Goal: Task Accomplishment & Management: Use online tool/utility

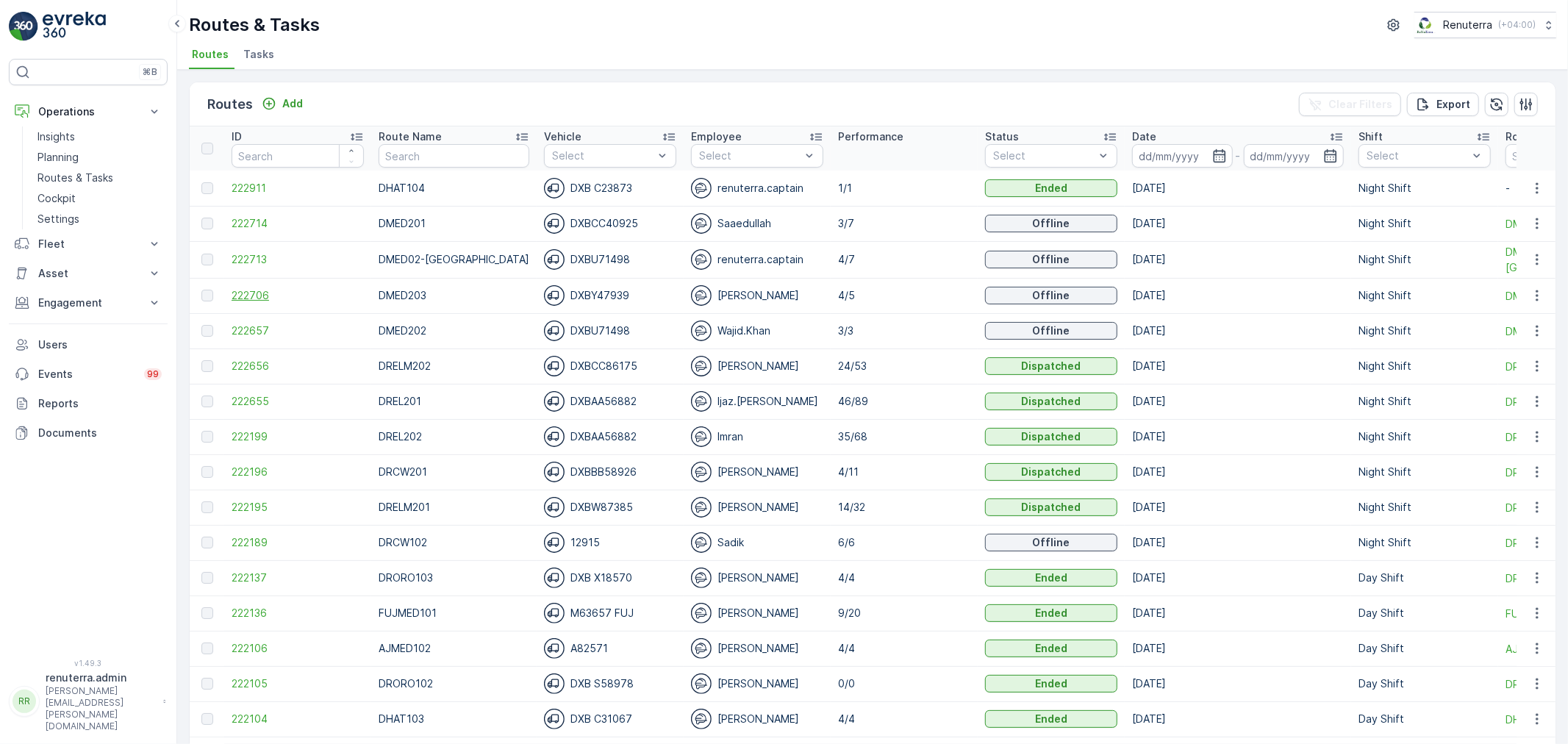
click at [249, 295] on span "222706" at bounding box center [298, 295] width 133 height 15
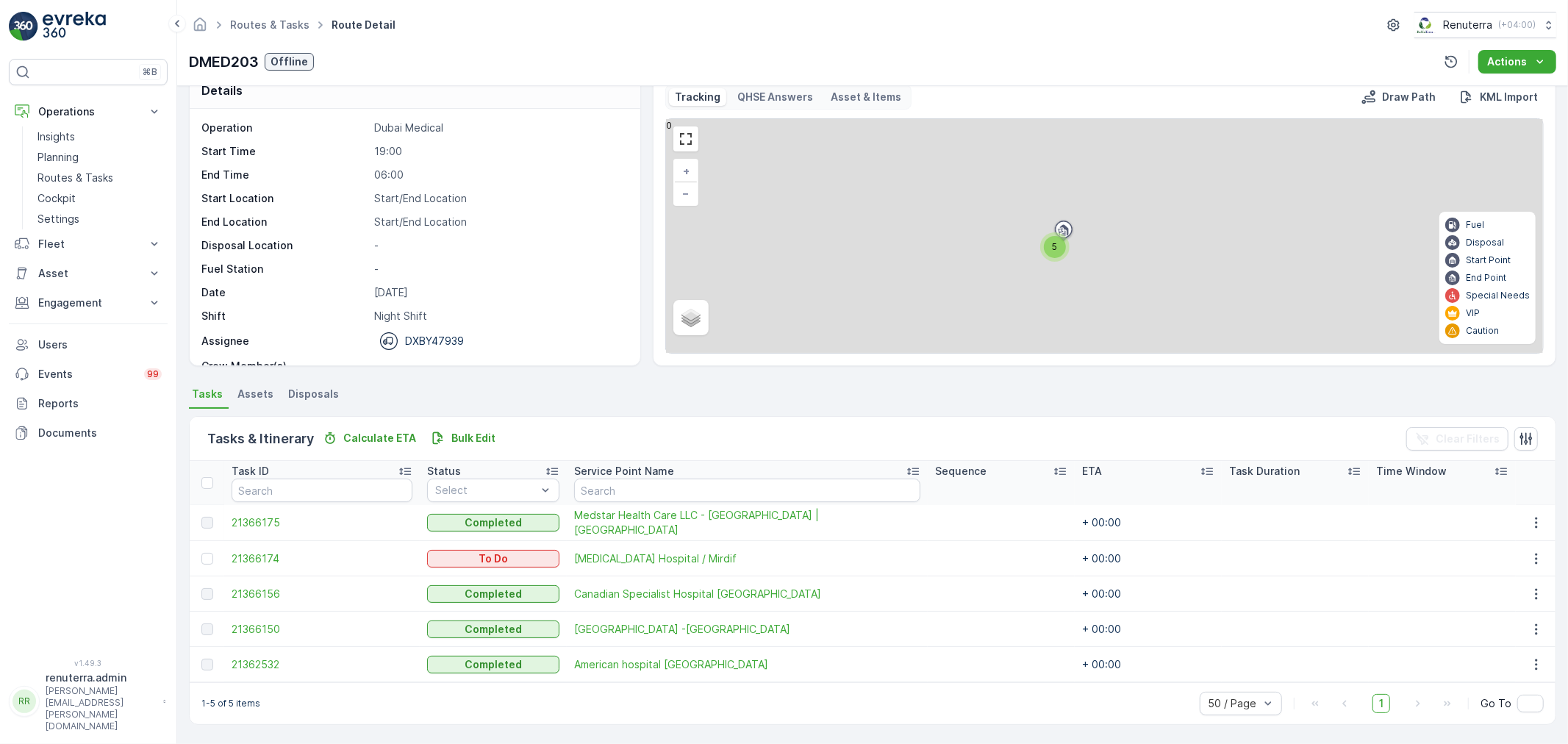
scroll to position [25, 0]
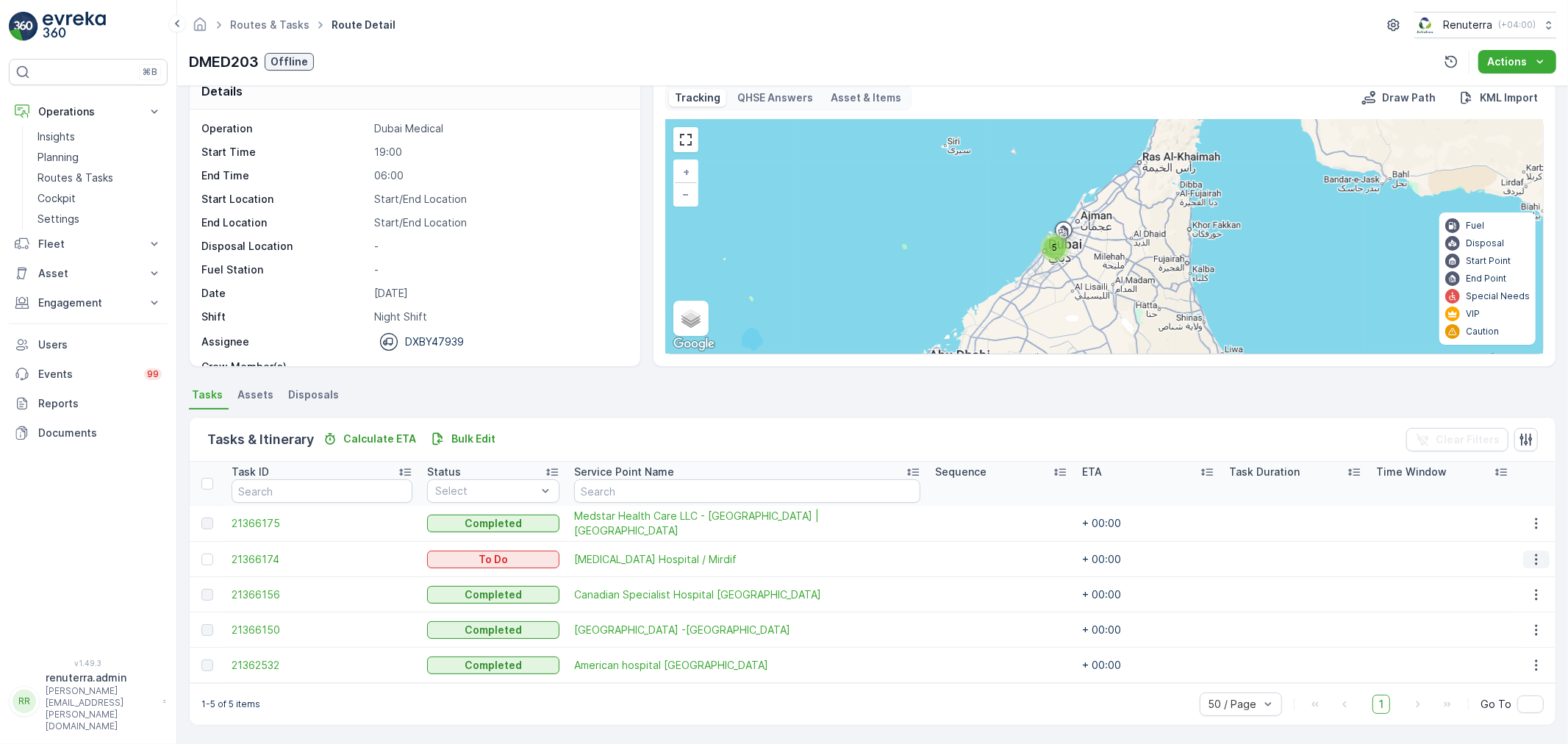
click at [1539, 556] on button "button" at bounding box center [1536, 559] width 26 height 17
click at [1511, 620] on span "Change Route" at bounding box center [1499, 622] width 72 height 15
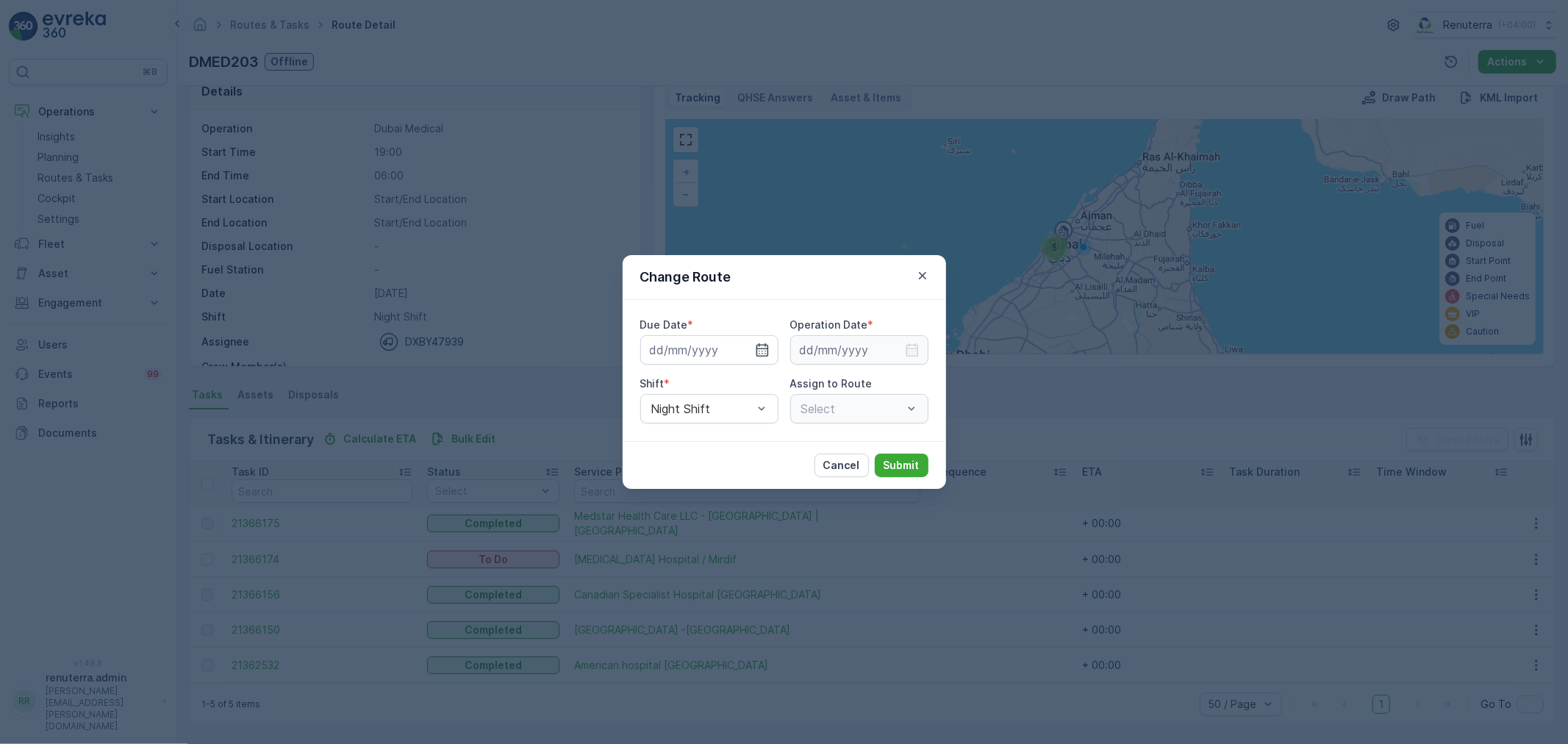
type input "08.09.2025"
click at [739, 348] on icon "button" at bounding box center [745, 351] width 15 height 15
type input "09.09.2025"
drag, startPoint x: 925, startPoint y: 275, endPoint x: 906, endPoint y: 283, distance: 20.6
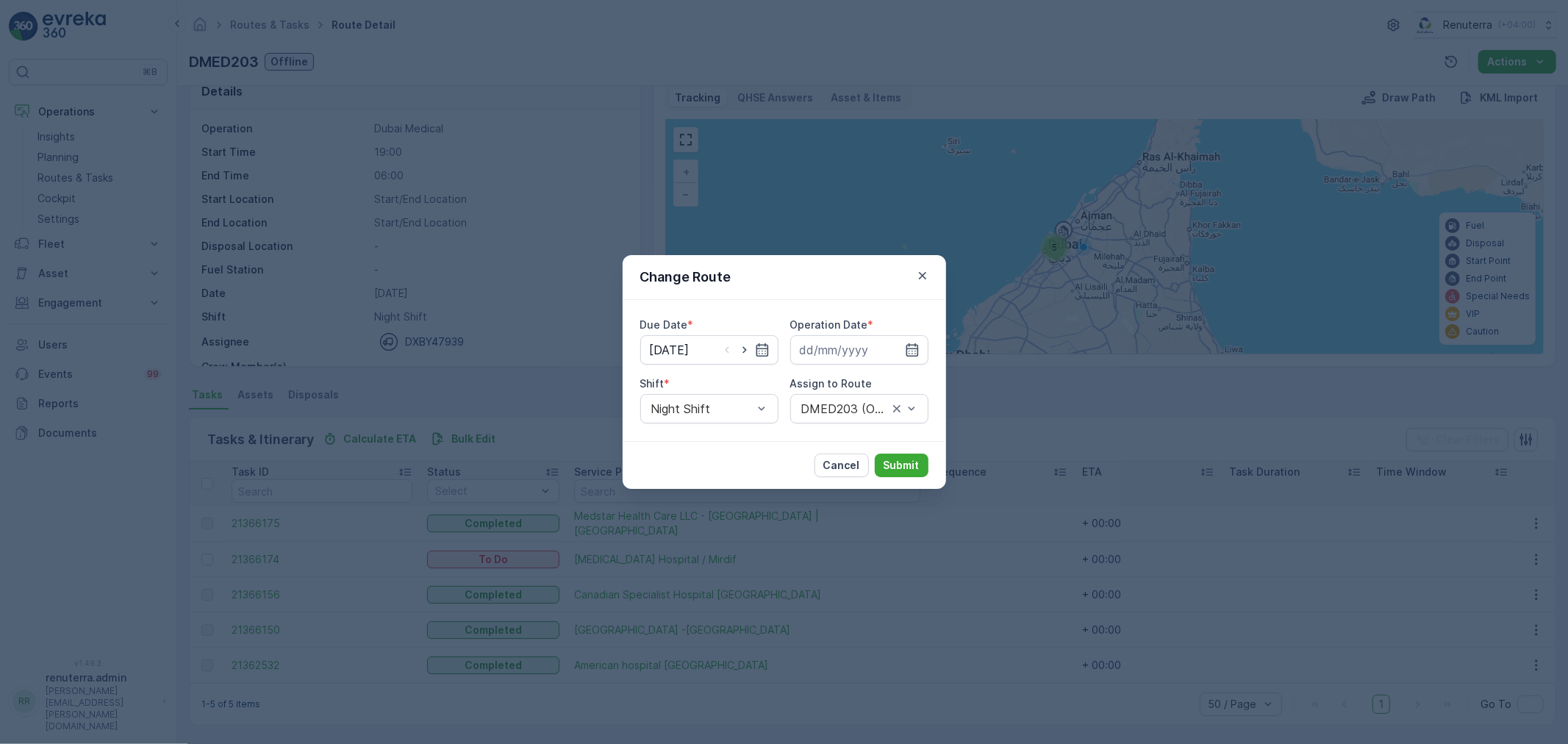
click at [923, 276] on icon "button" at bounding box center [923, 276] width 15 height 15
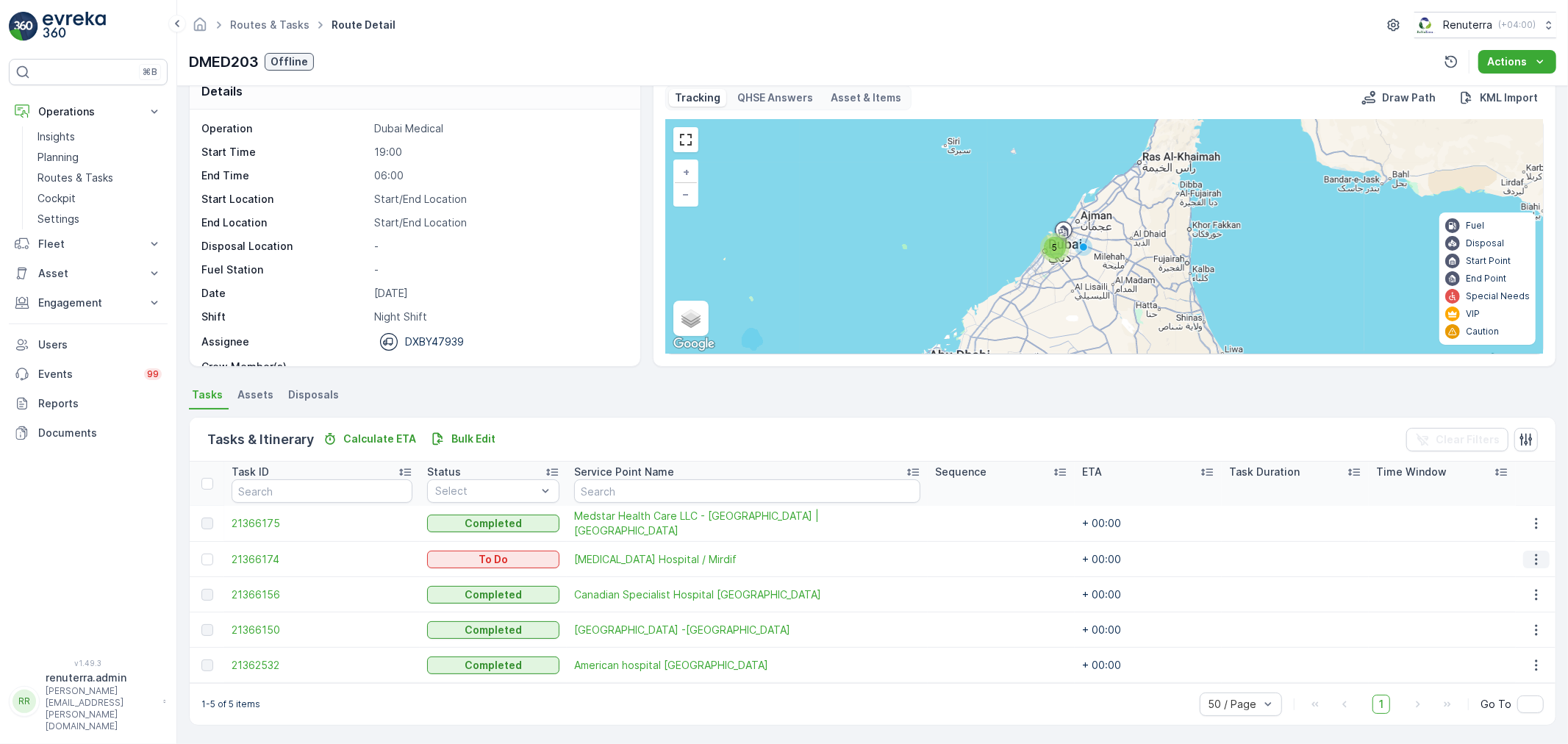
click at [1535, 553] on icon "button" at bounding box center [1536, 560] width 15 height 15
click at [1504, 619] on span "Change Route" at bounding box center [1499, 622] width 72 height 15
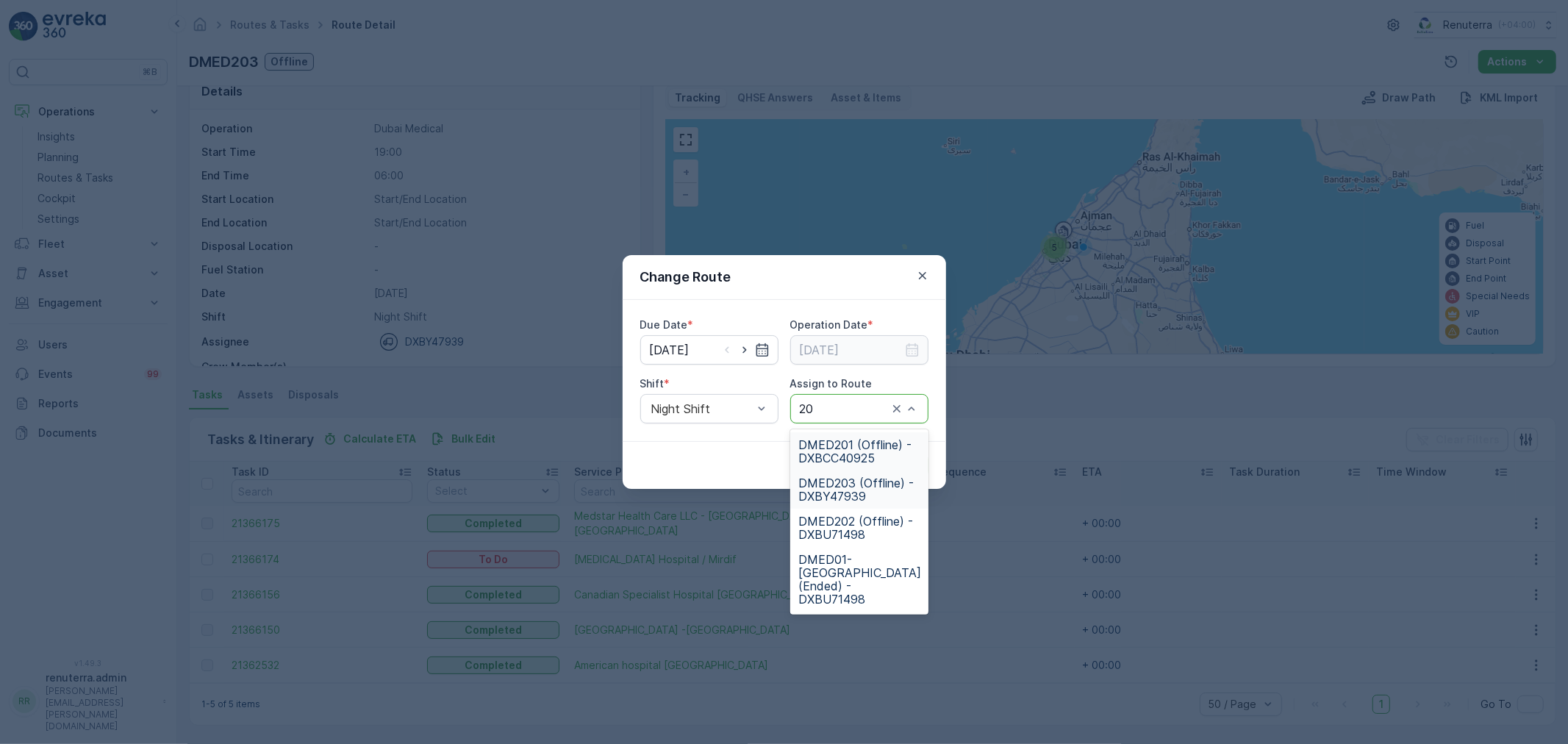
type input "202"
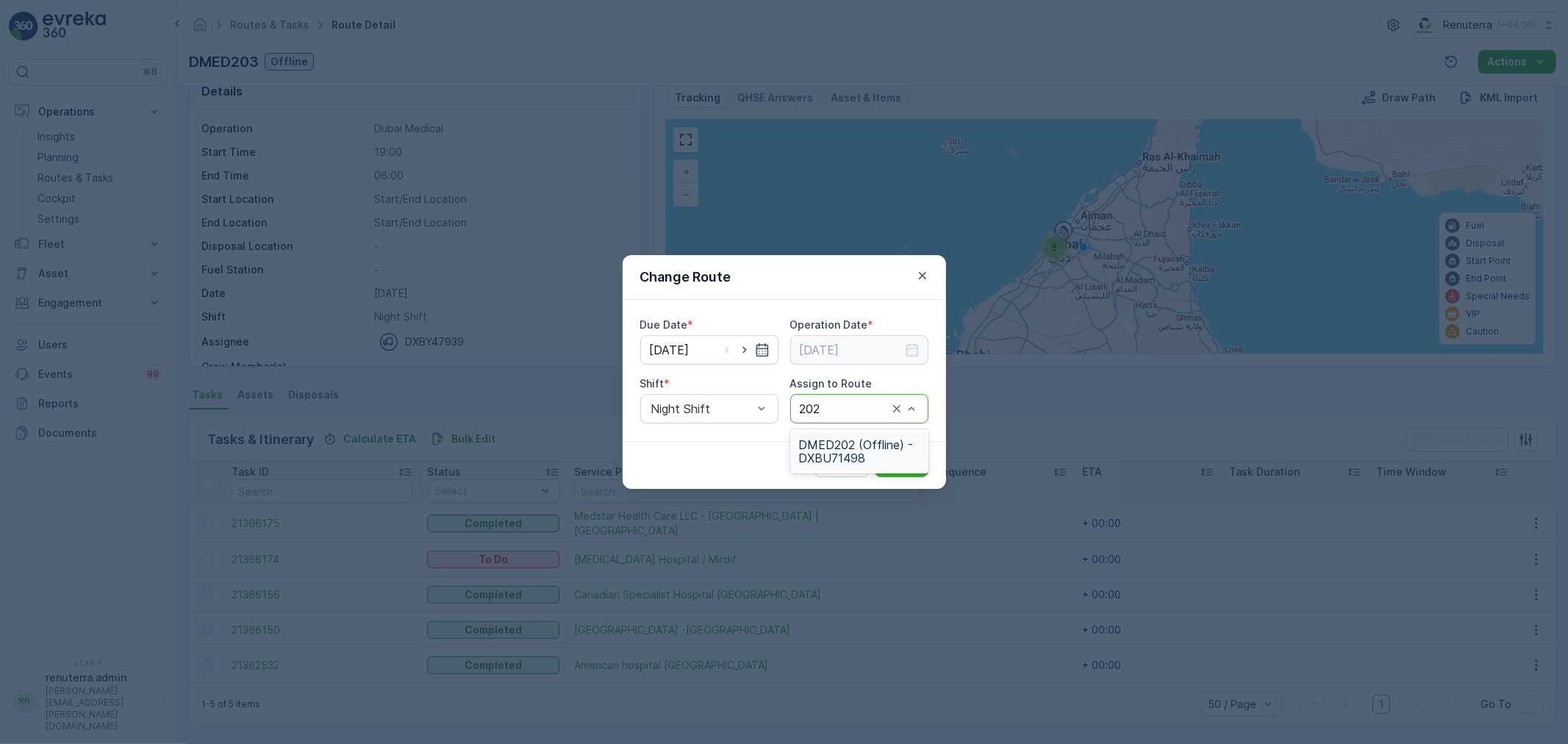
click at [851, 450] on span "DMED202 (Offline) - DXBU71498" at bounding box center [860, 451] width 121 height 26
click at [902, 461] on p "Submit" at bounding box center [902, 466] width 36 height 15
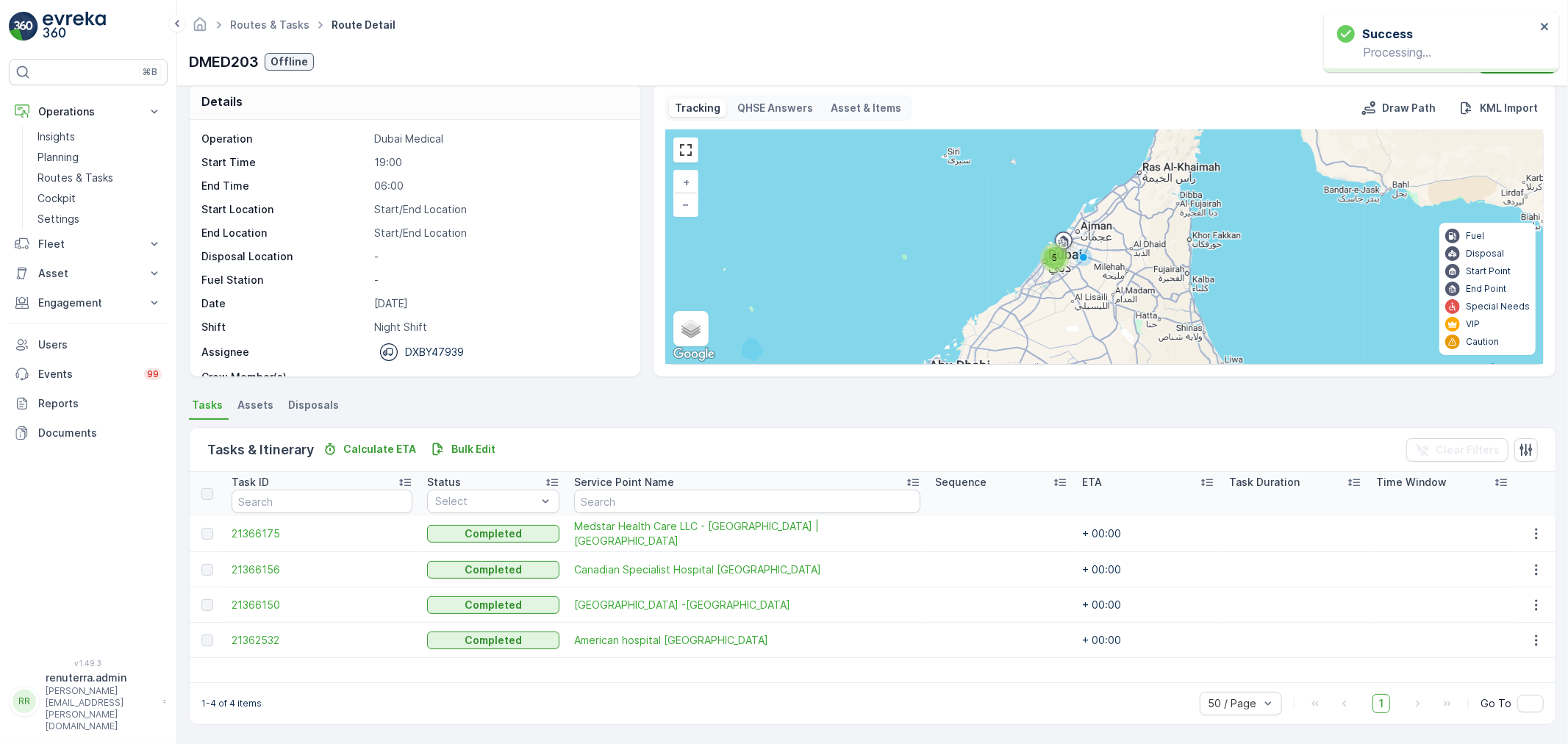
scroll to position [15, 0]
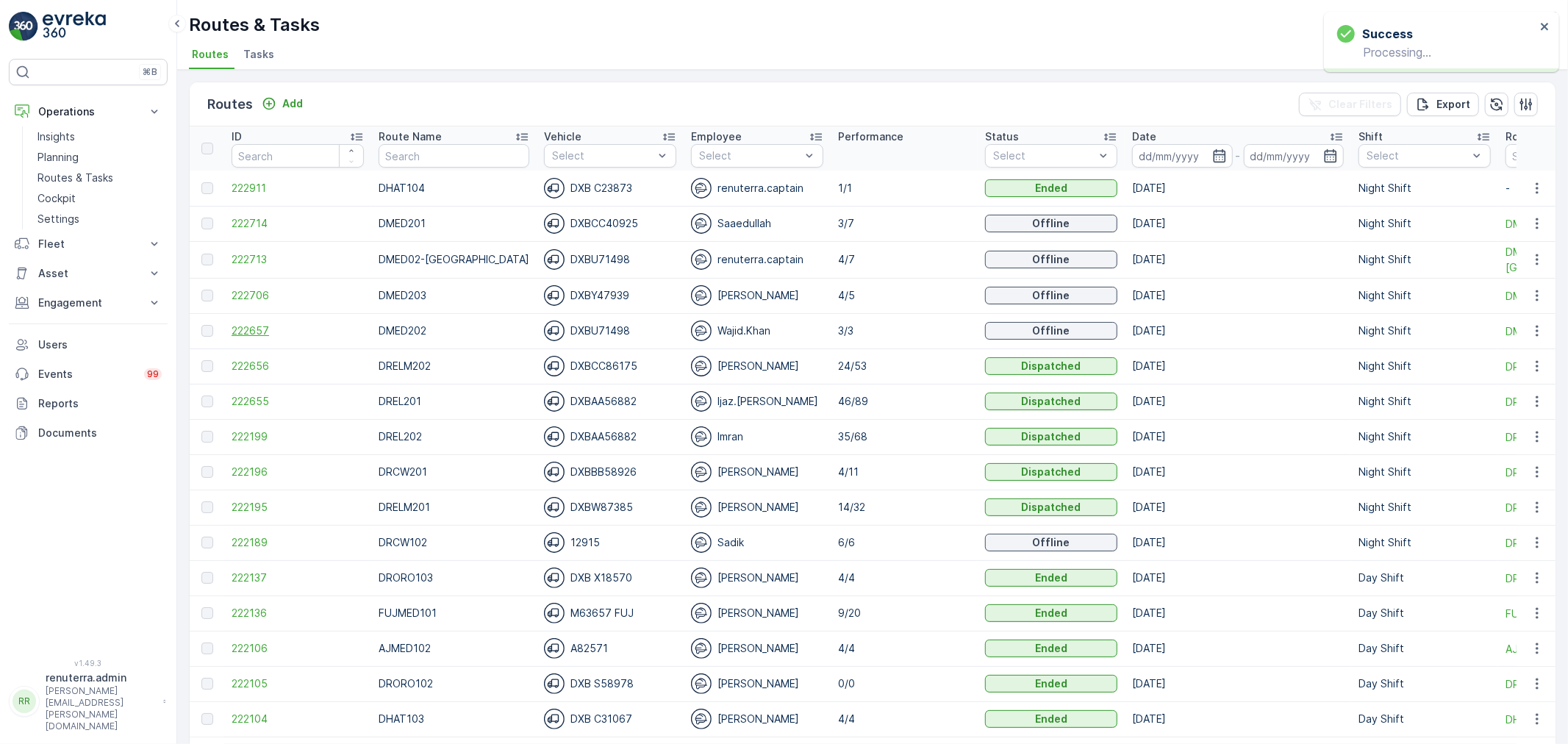
click at [239, 331] on span "222657" at bounding box center [298, 331] width 133 height 15
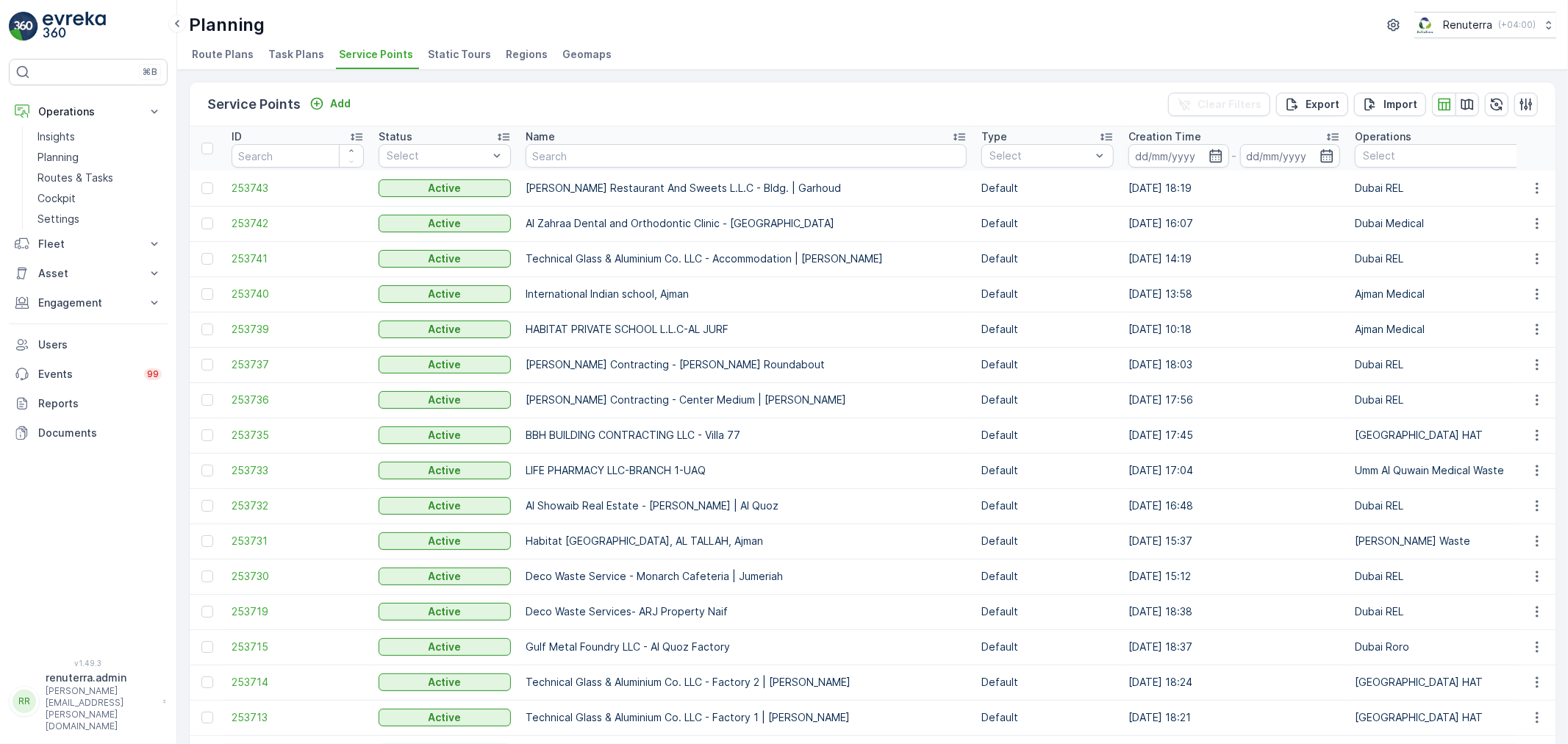
click at [613, 142] on div "Name" at bounding box center [746, 137] width 441 height 15
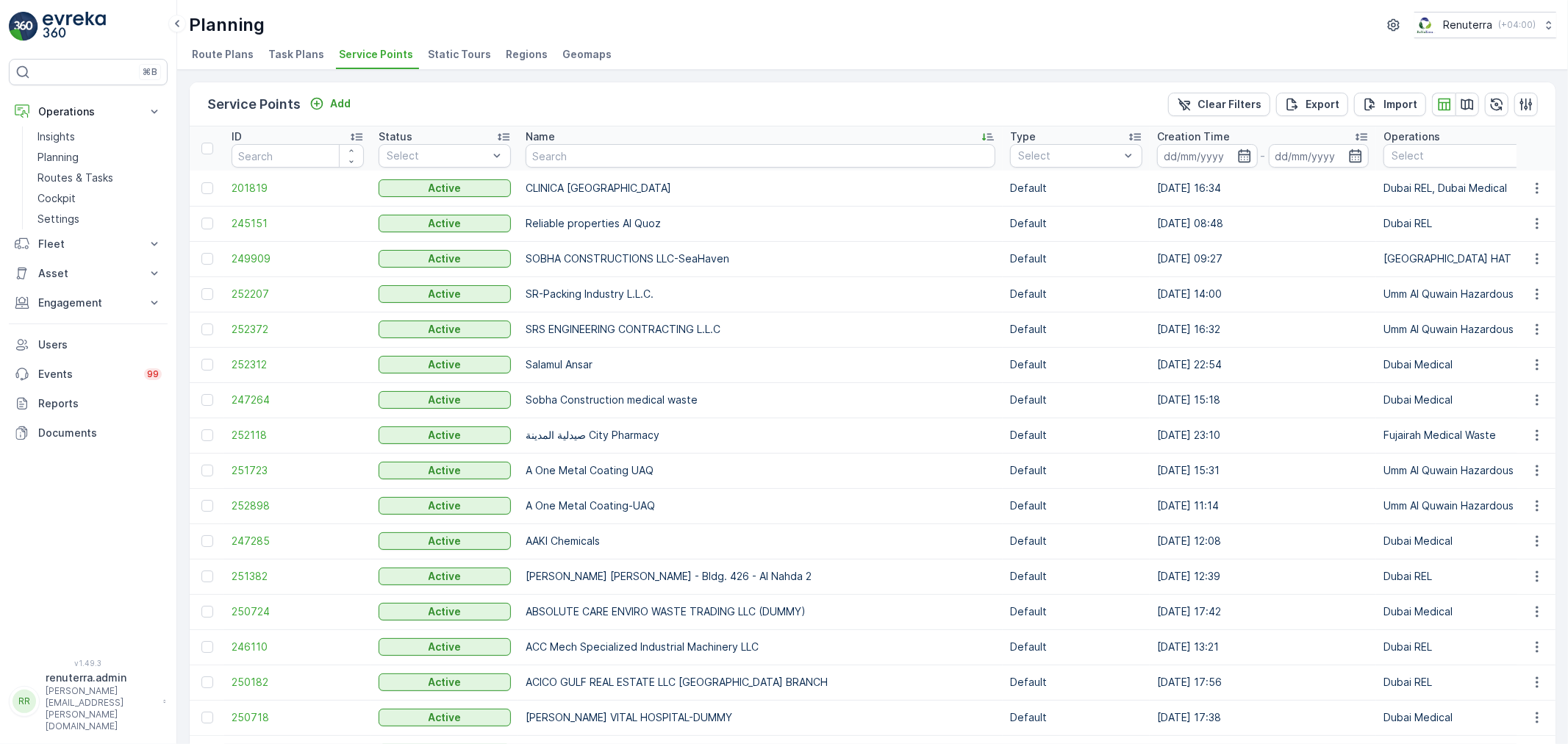
click at [653, 163] on input "text" at bounding box center [760, 155] width 469 height 23
type input "zahrat"
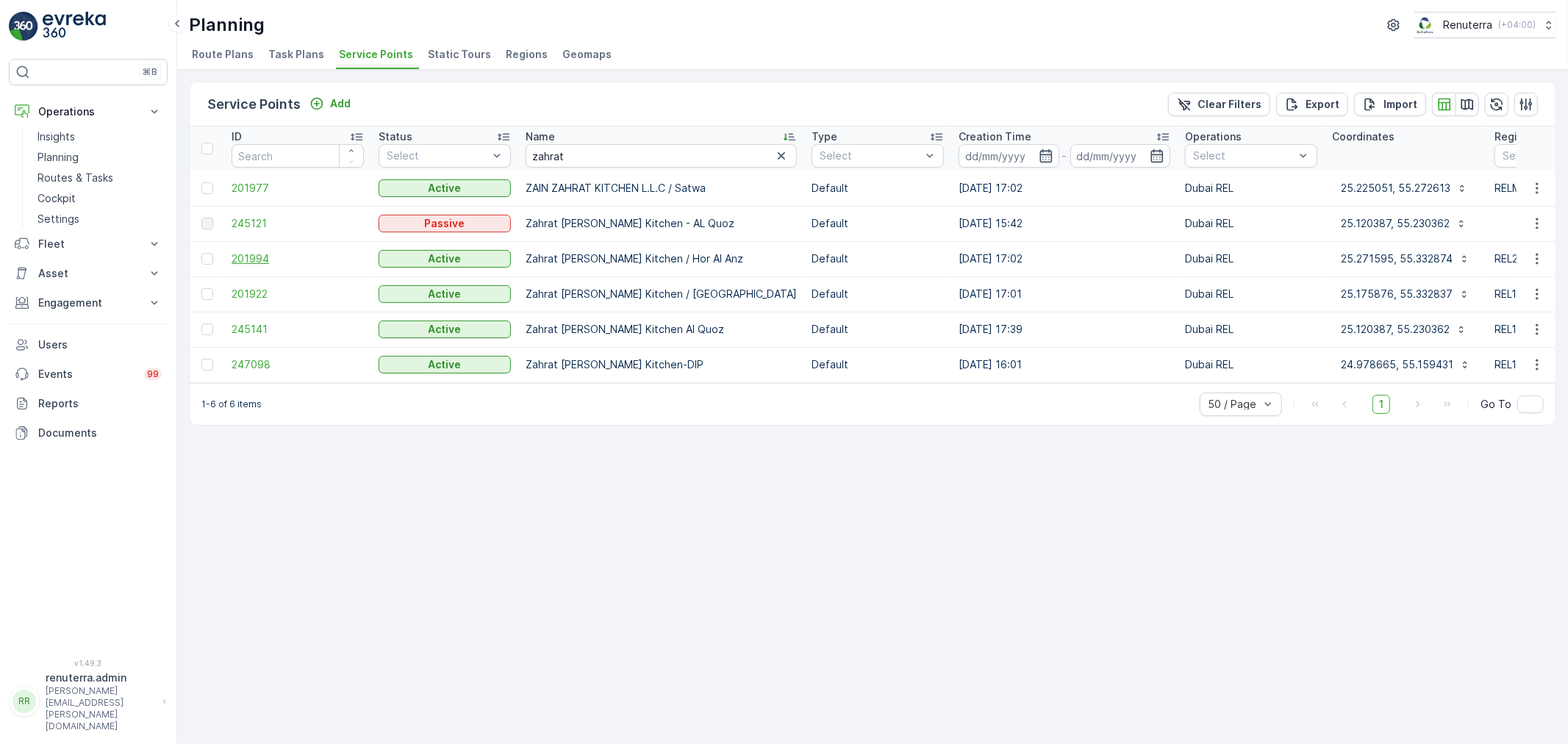
click at [245, 255] on span "201994" at bounding box center [298, 259] width 133 height 15
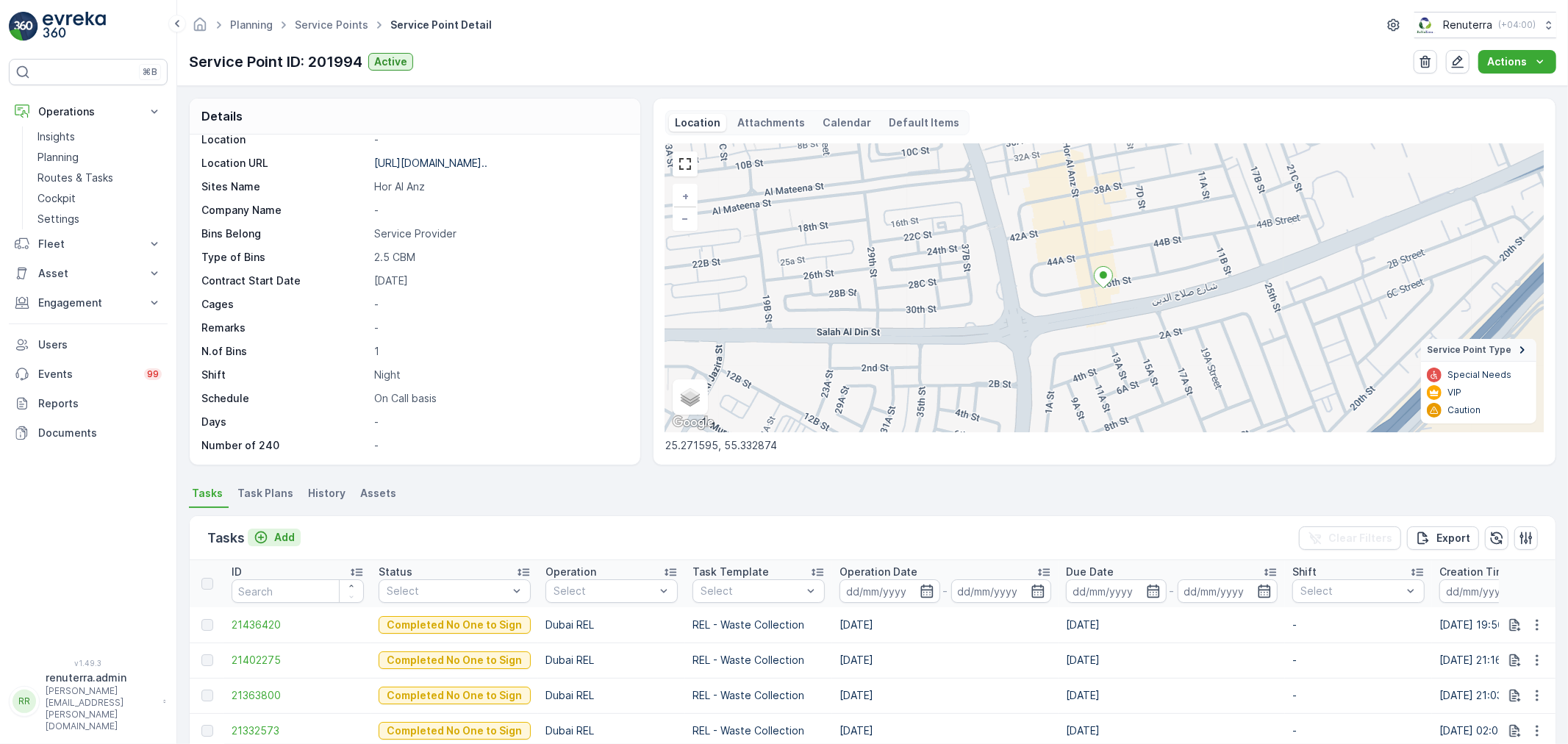
scroll to position [164, 0]
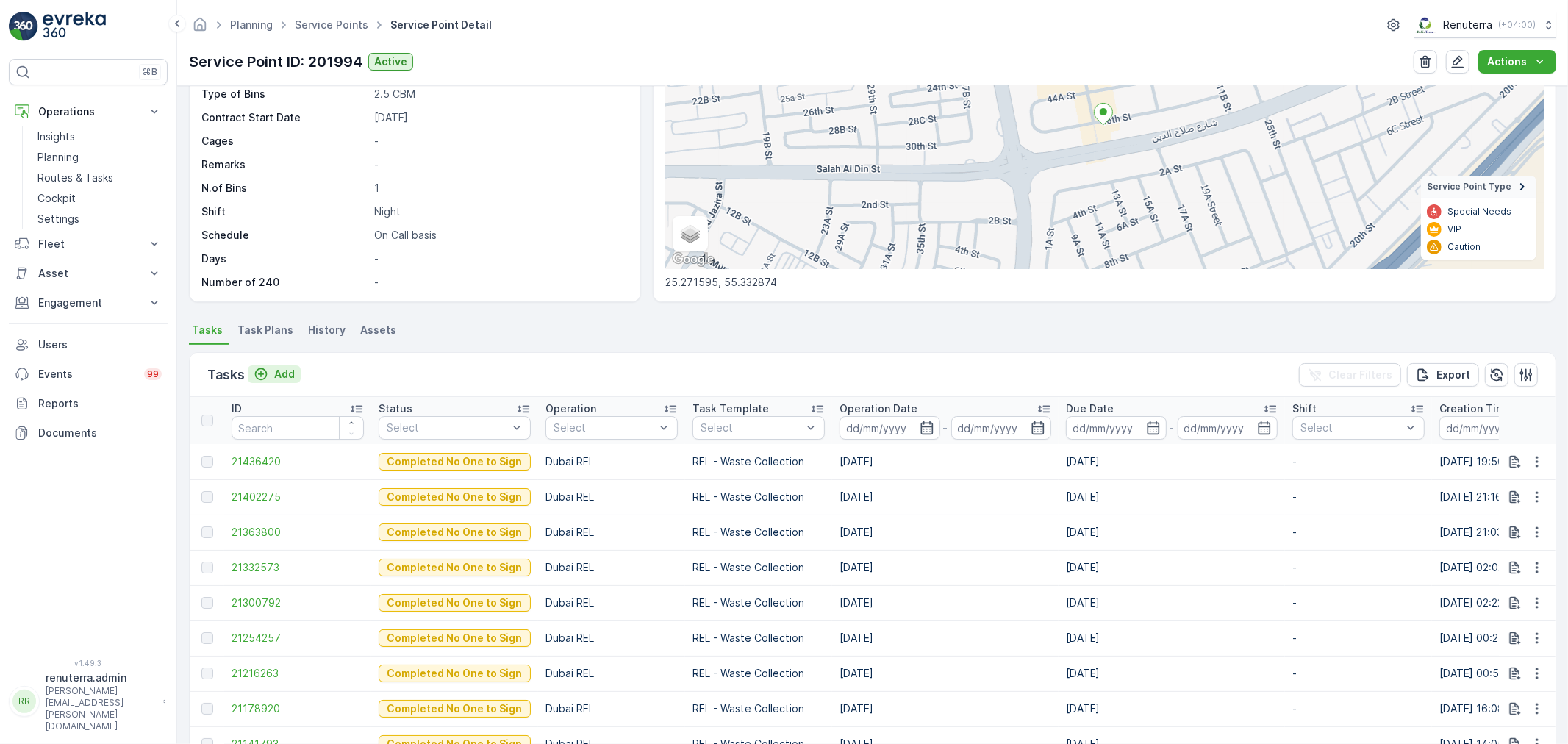
click at [287, 371] on p "Add" at bounding box center [284, 375] width 20 height 15
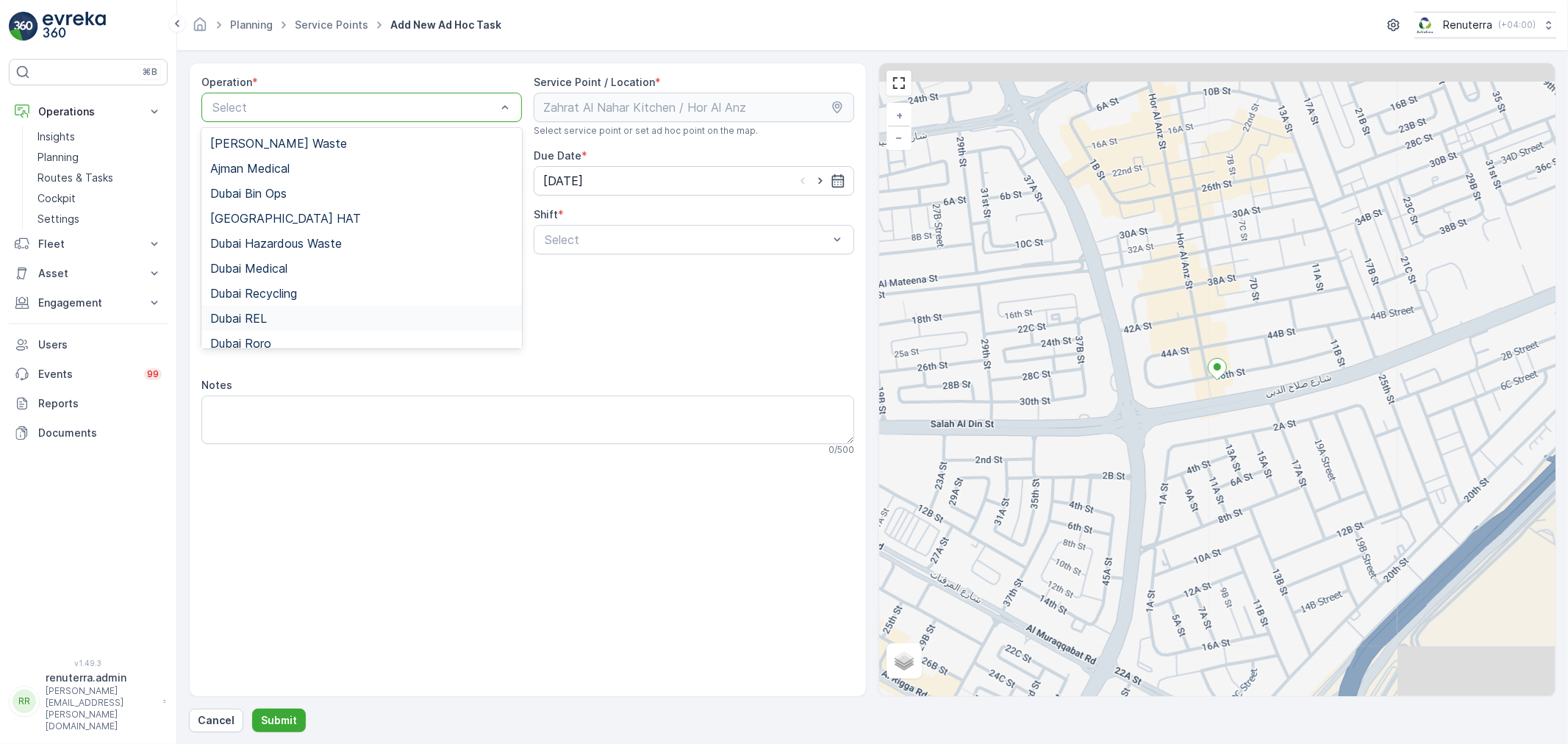
click at [285, 319] on div "Dubai REL" at bounding box center [362, 319] width 303 height 14
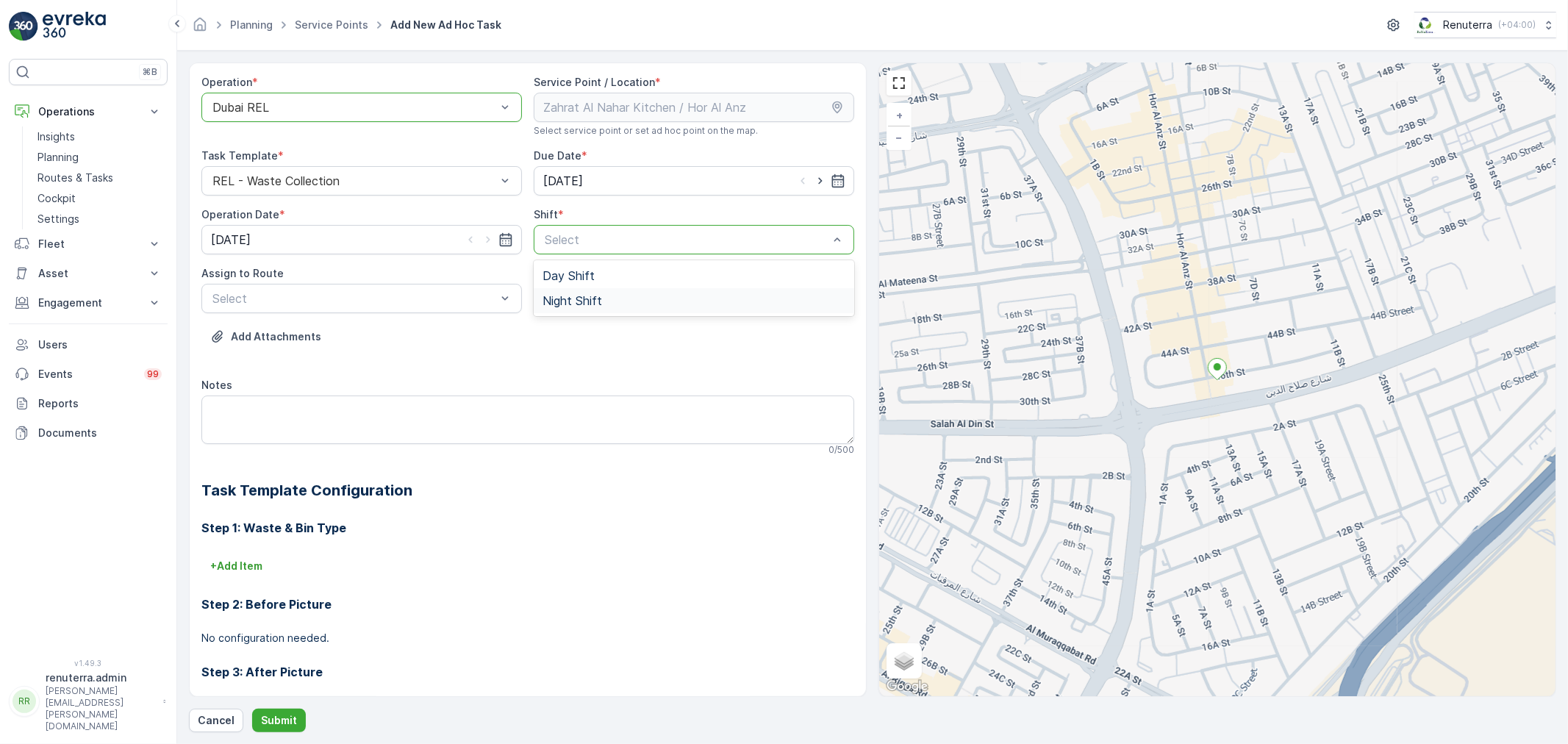
click at [582, 295] on span "Night Shift" at bounding box center [572, 301] width 60 height 14
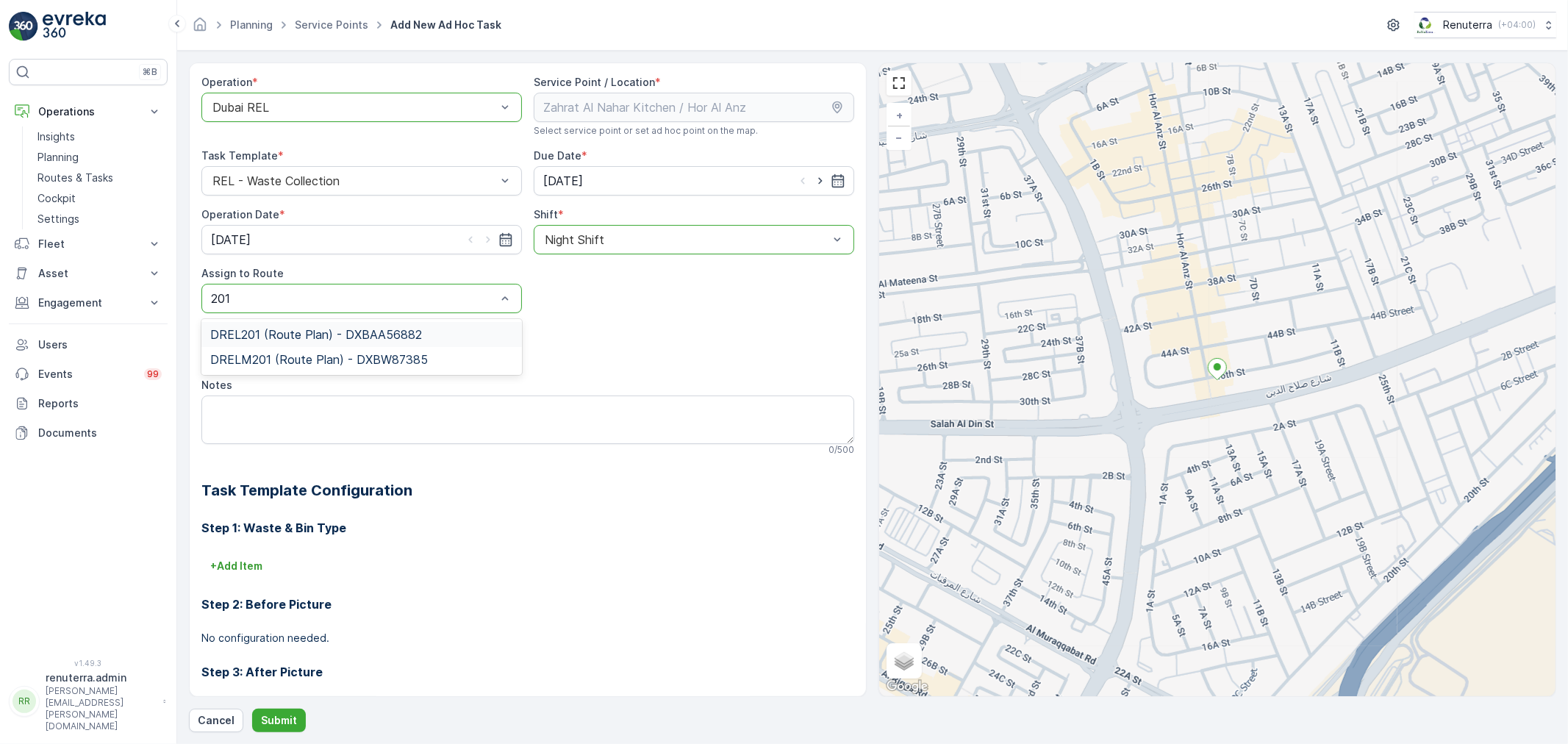
type input "20"
click at [231, 724] on p "Cancel" at bounding box center [215, 721] width 37 height 15
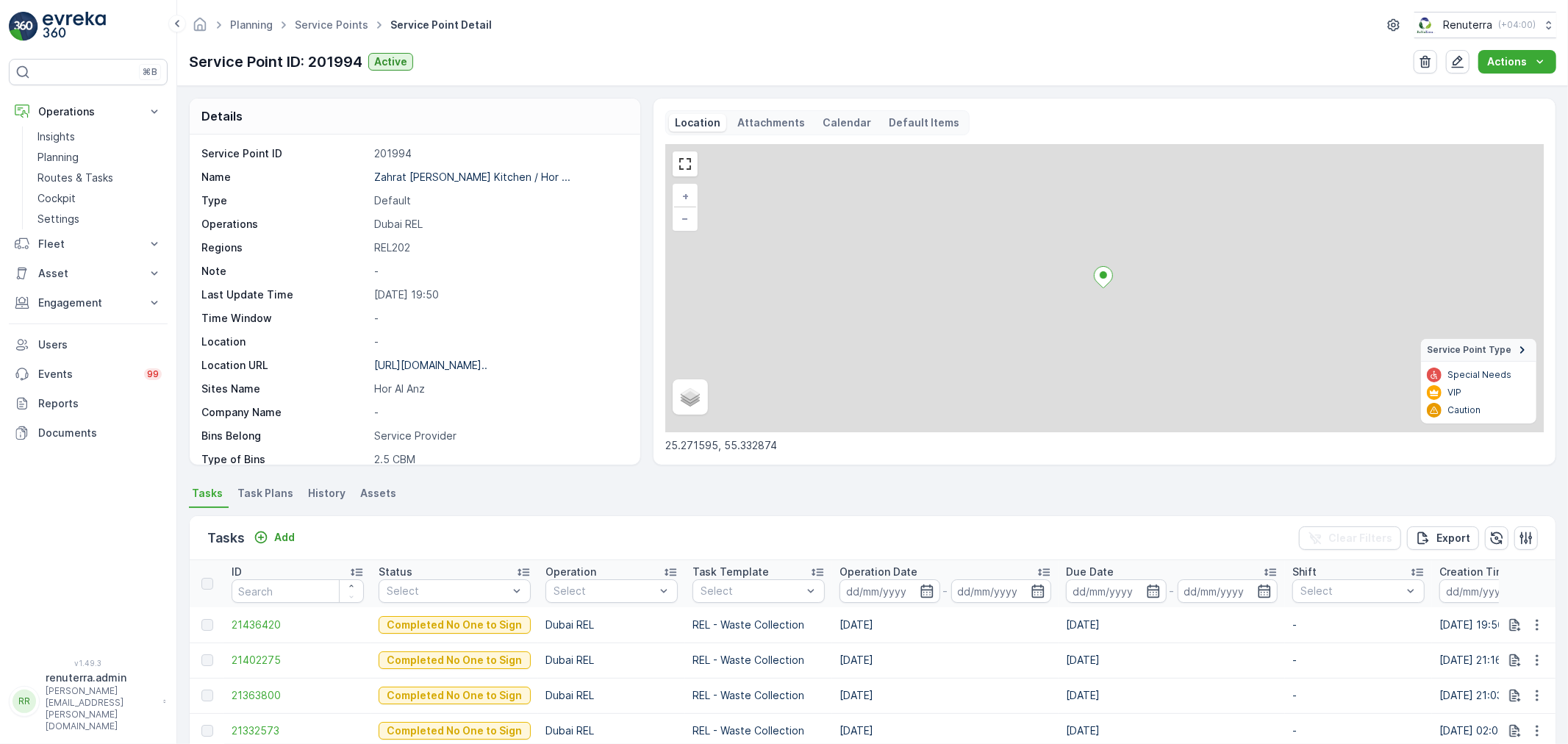
scroll to position [202, 0]
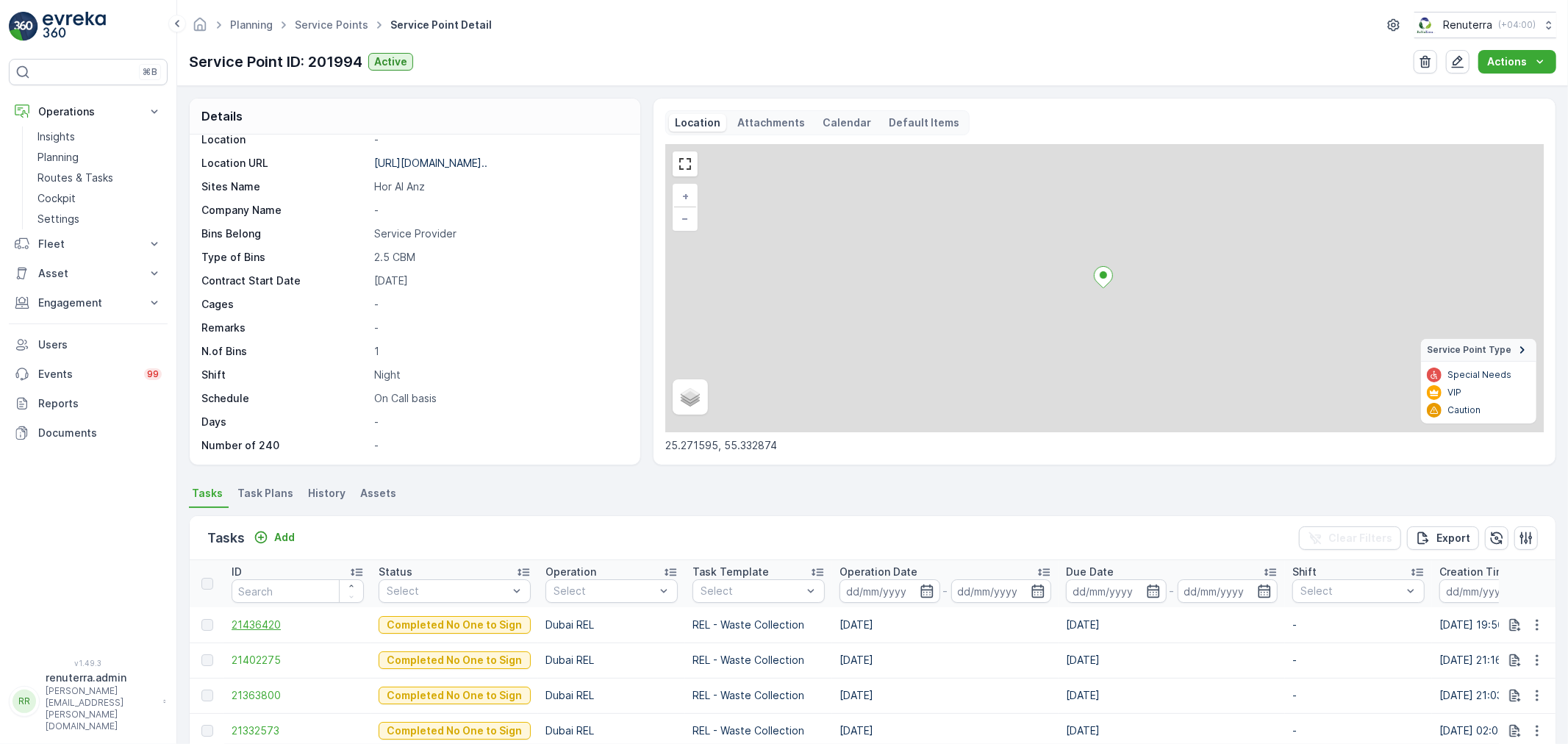
click at [246, 626] on span "21436420" at bounding box center [298, 626] width 133 height 15
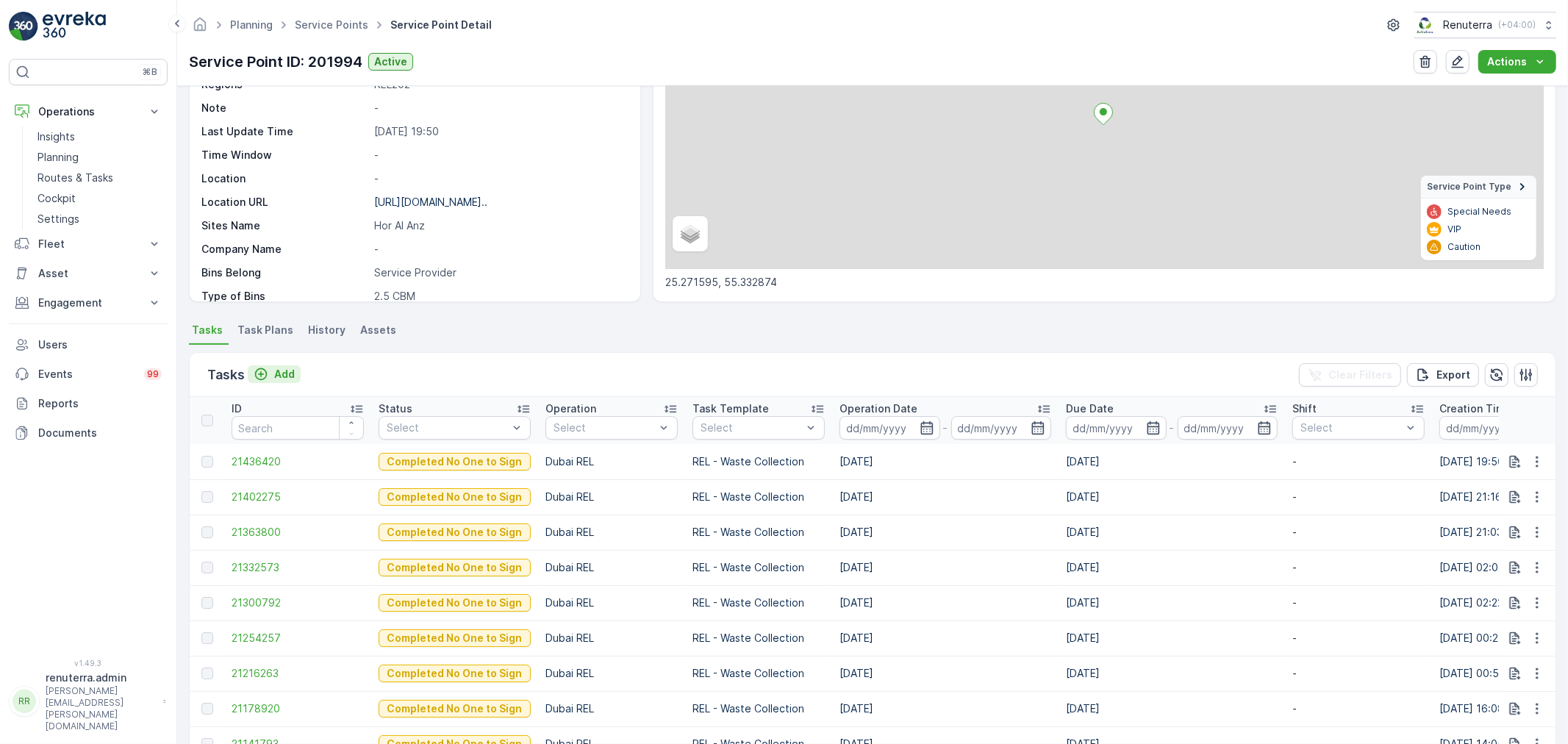
scroll to position [164, 0]
click at [282, 361] on div "Tasks Add Clear Filters Export" at bounding box center [873, 375] width 1366 height 44
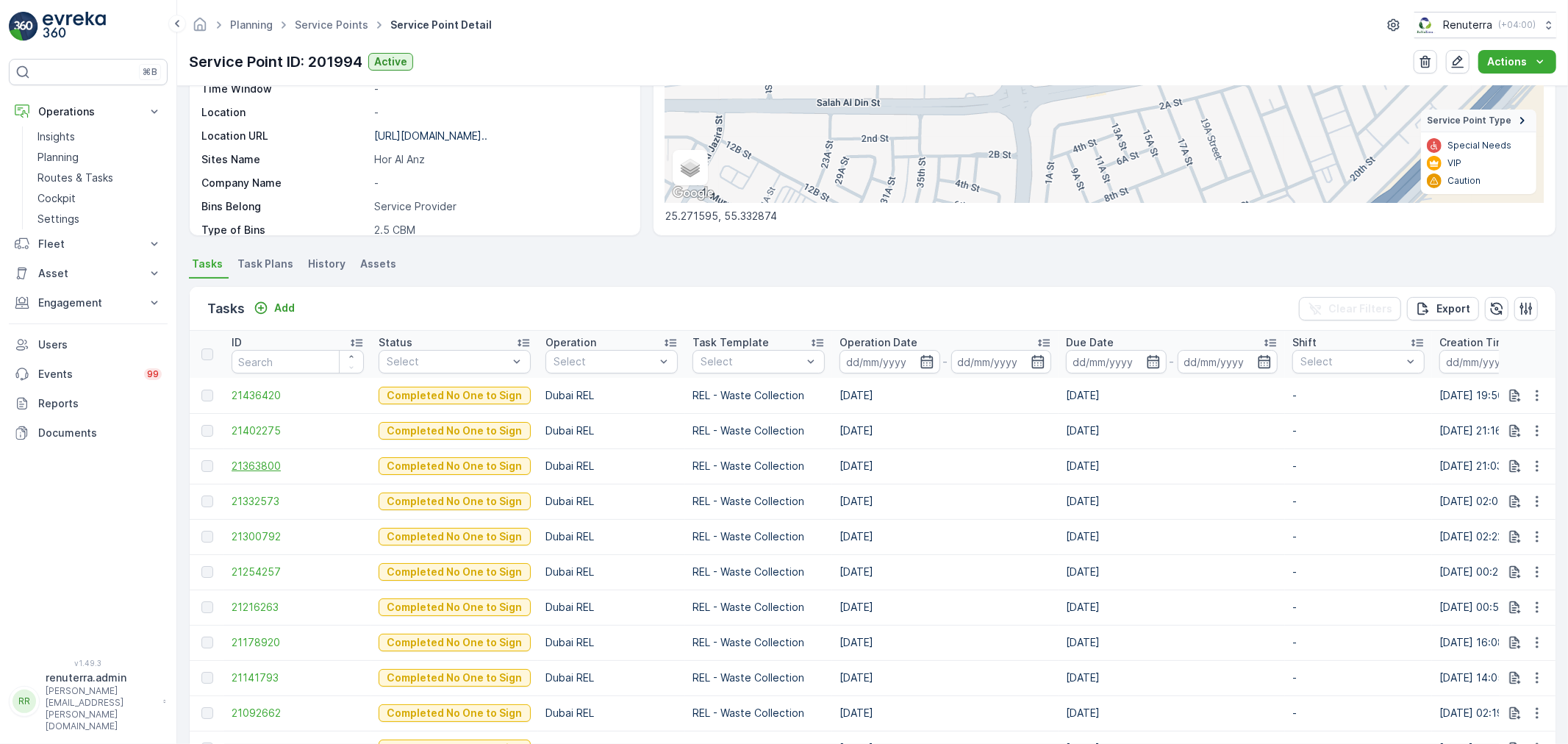
scroll to position [326, 0]
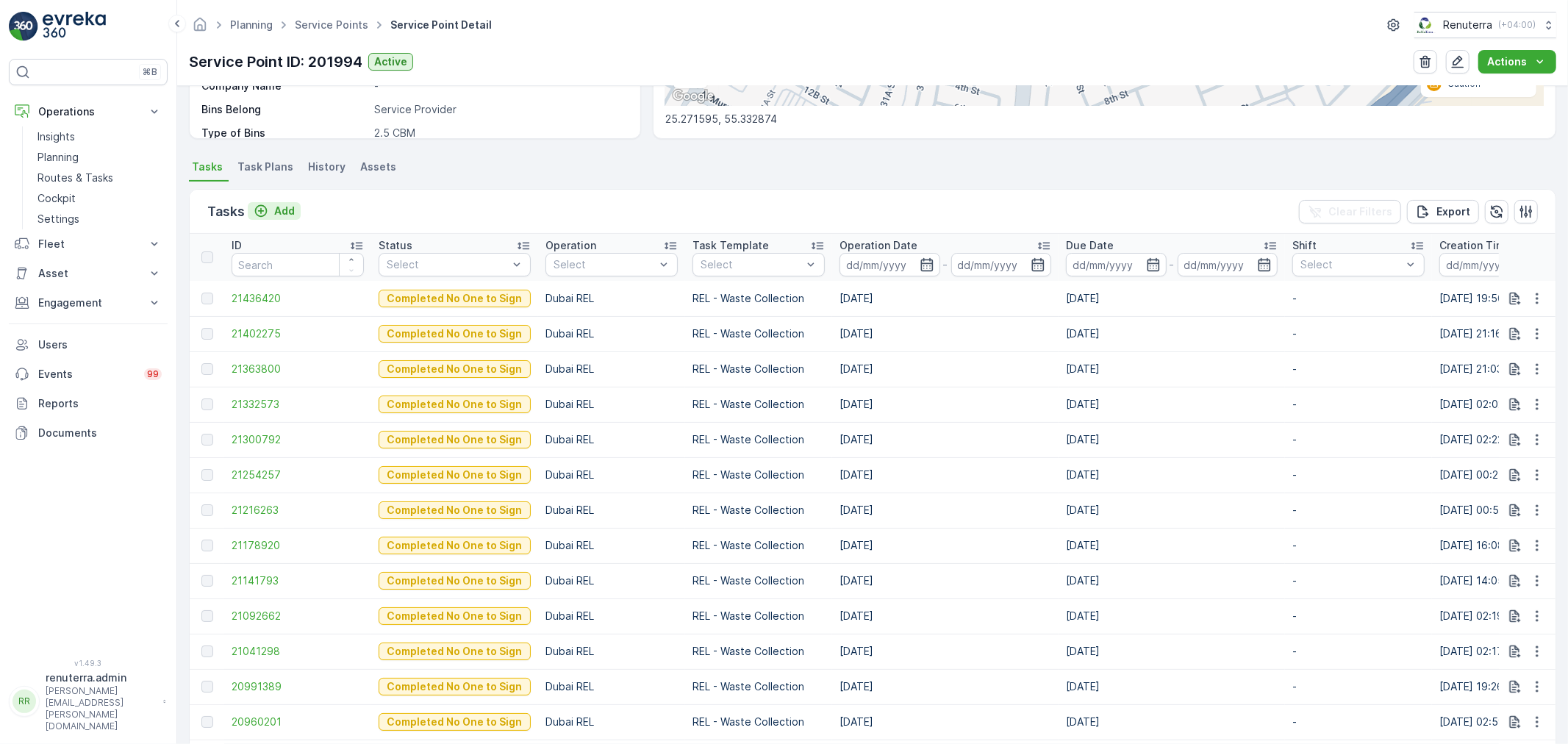
click at [282, 216] on p "Add" at bounding box center [284, 211] width 20 height 15
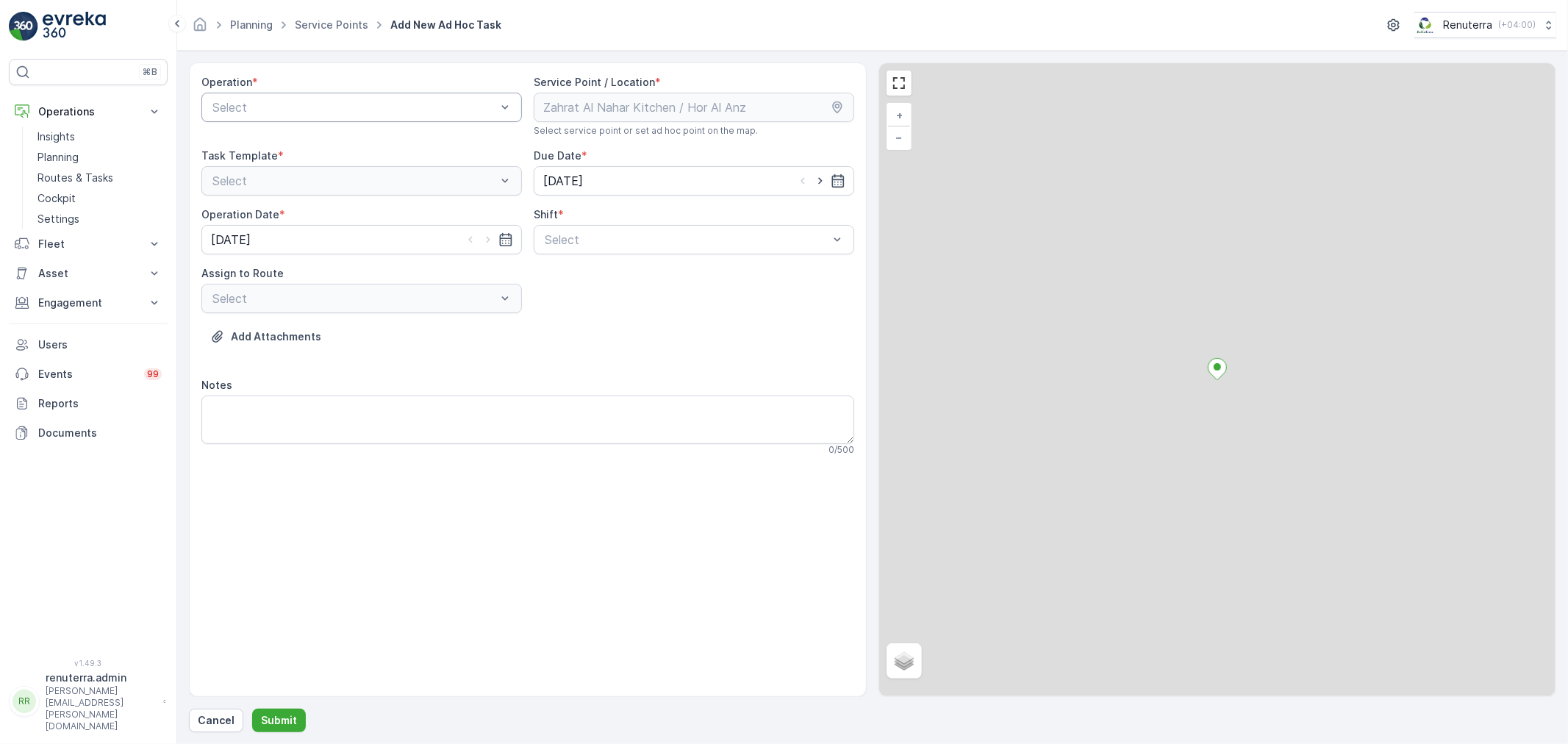
click at [347, 93] on div "Select" at bounding box center [361, 107] width 320 height 29
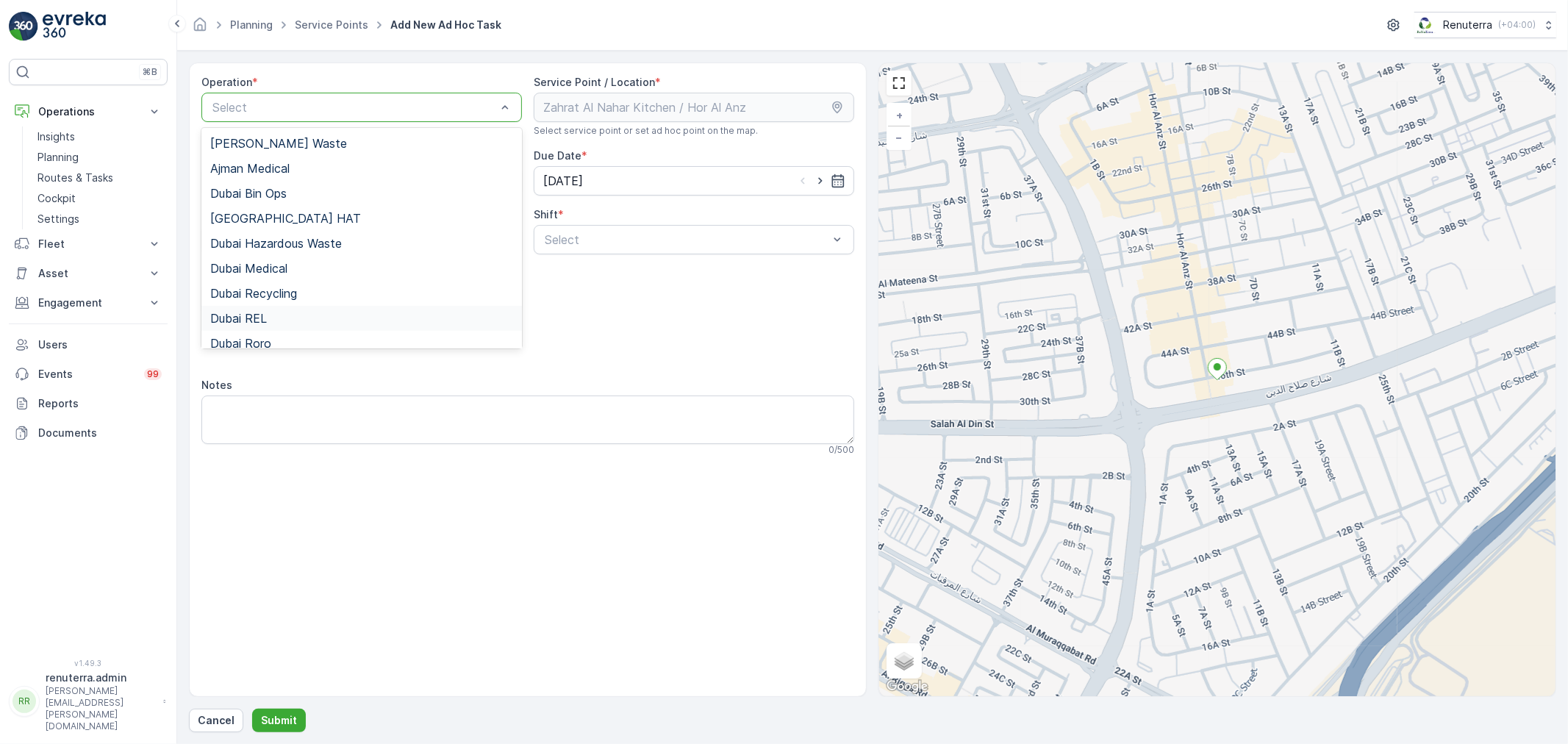
drag, startPoint x: 314, startPoint y: 311, endPoint x: 569, endPoint y: 287, distance: 256.1
click at [319, 314] on div "Dubai REL" at bounding box center [362, 319] width 303 height 14
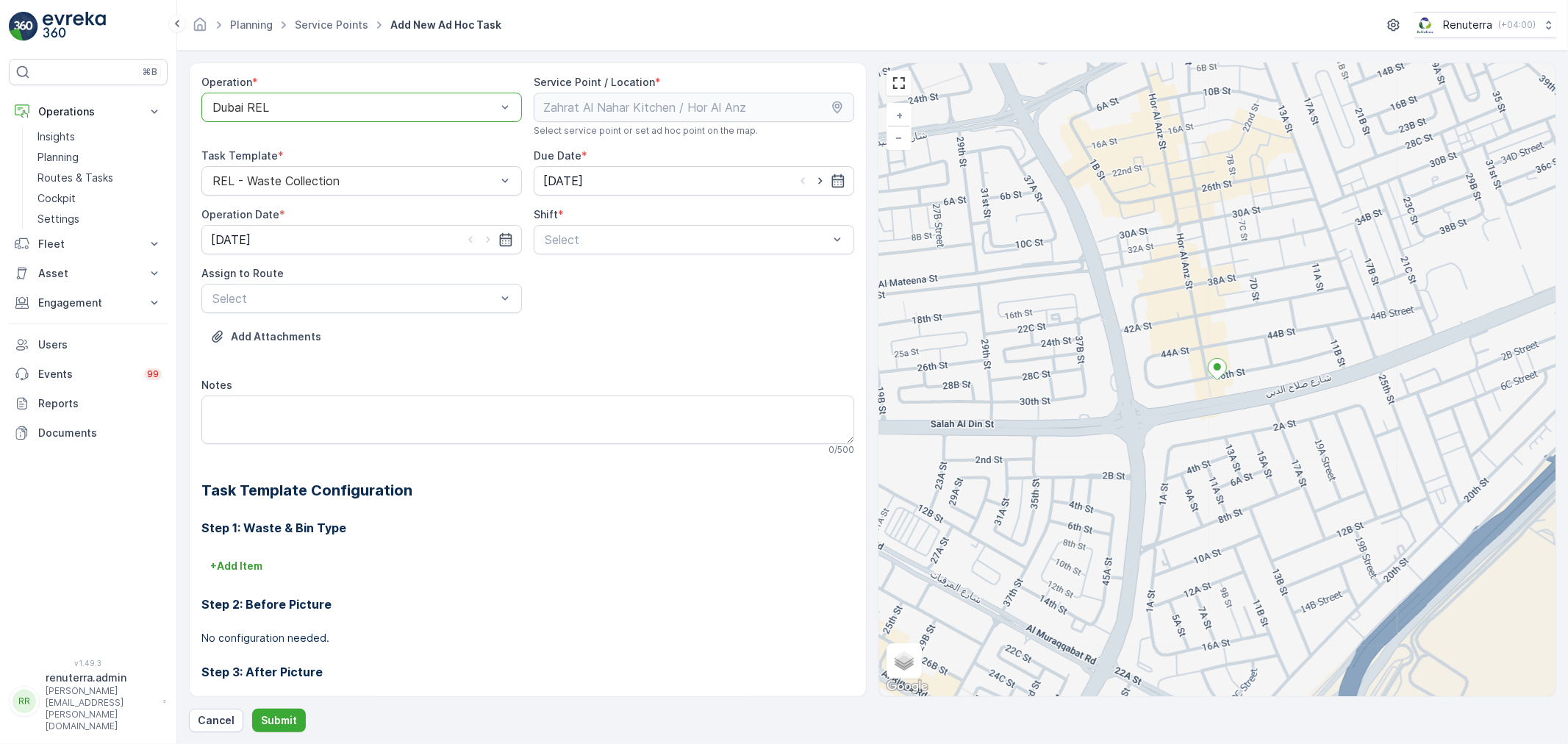
click at [612, 250] on div "Select" at bounding box center [693, 240] width 320 height 29
click at [585, 302] on span "Night Shift" at bounding box center [572, 301] width 60 height 14
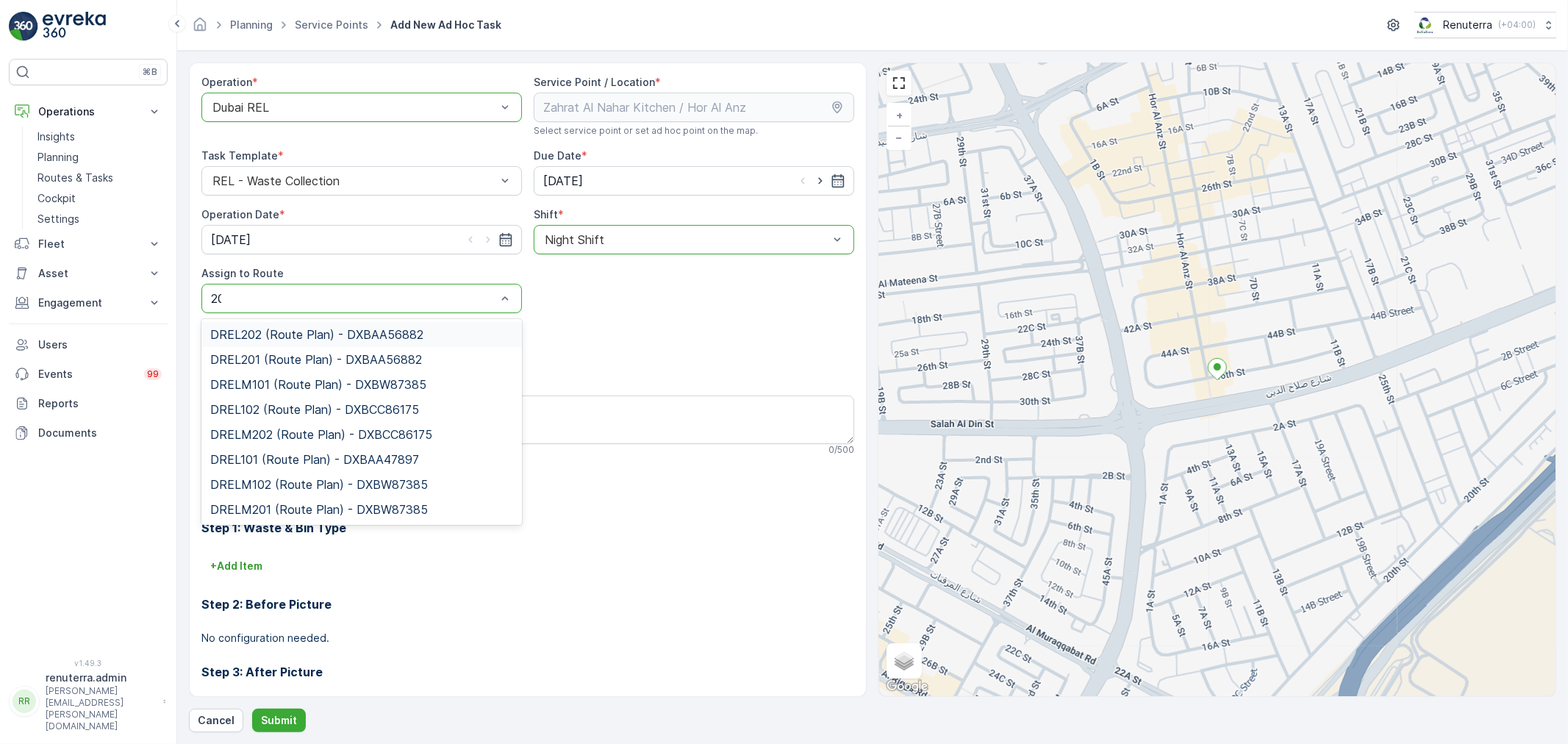
type input "202"
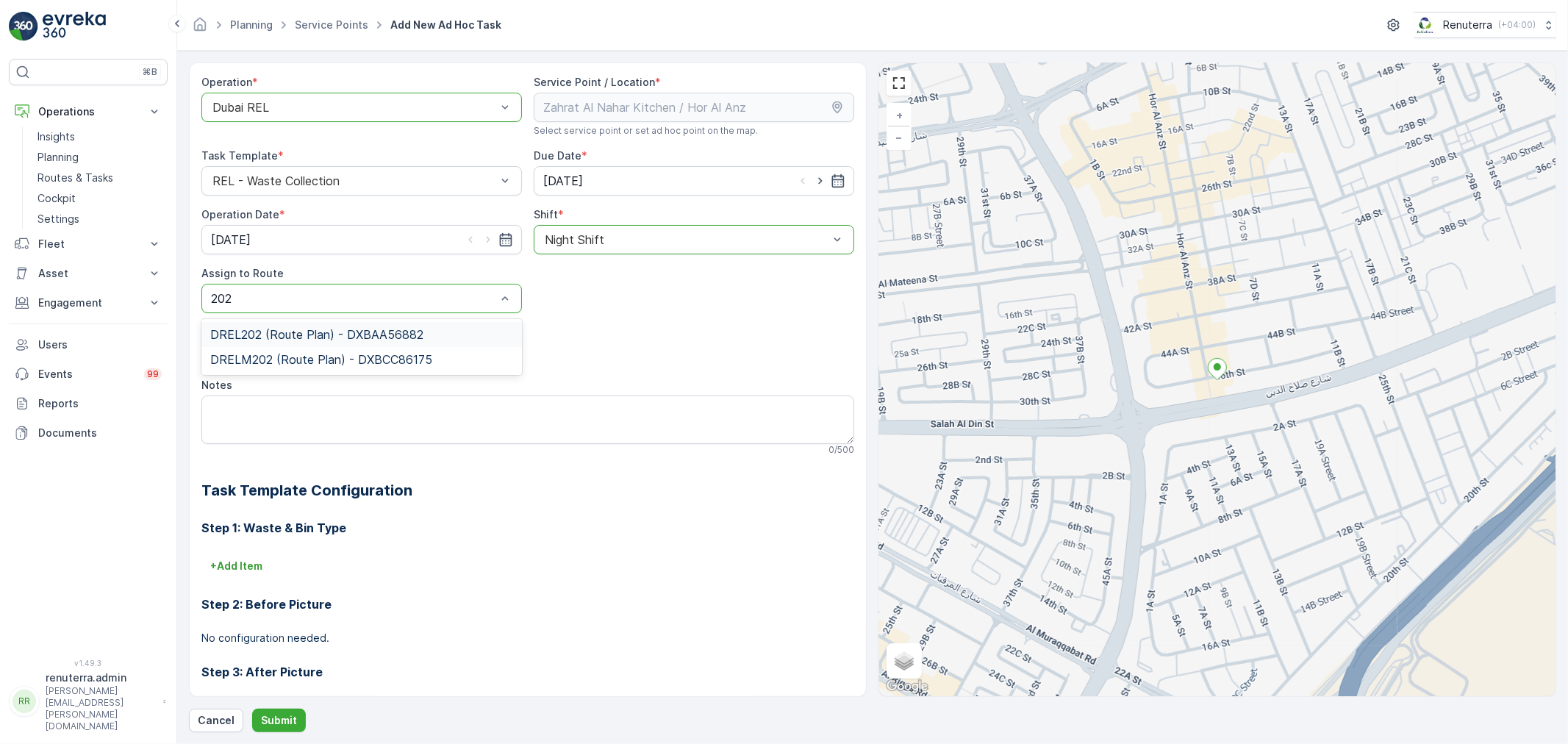
click at [294, 338] on span "DREL202 (Route Plan) - DXBAA56882" at bounding box center [316, 335] width 213 height 14
click at [289, 721] on p "Submit" at bounding box center [279, 721] width 36 height 15
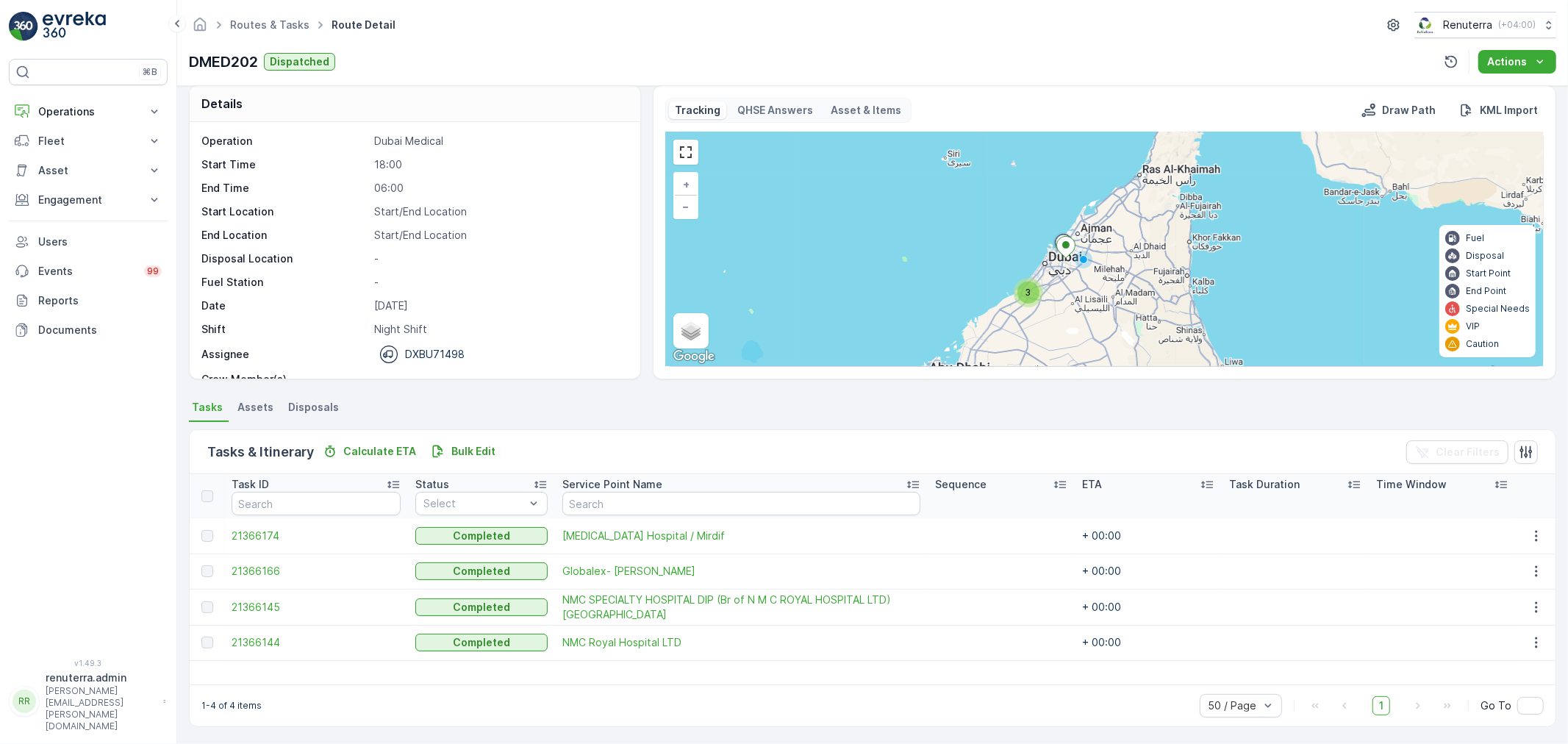
scroll to position [14, 0]
click at [264, 537] on span "21366174" at bounding box center [316, 536] width 169 height 15
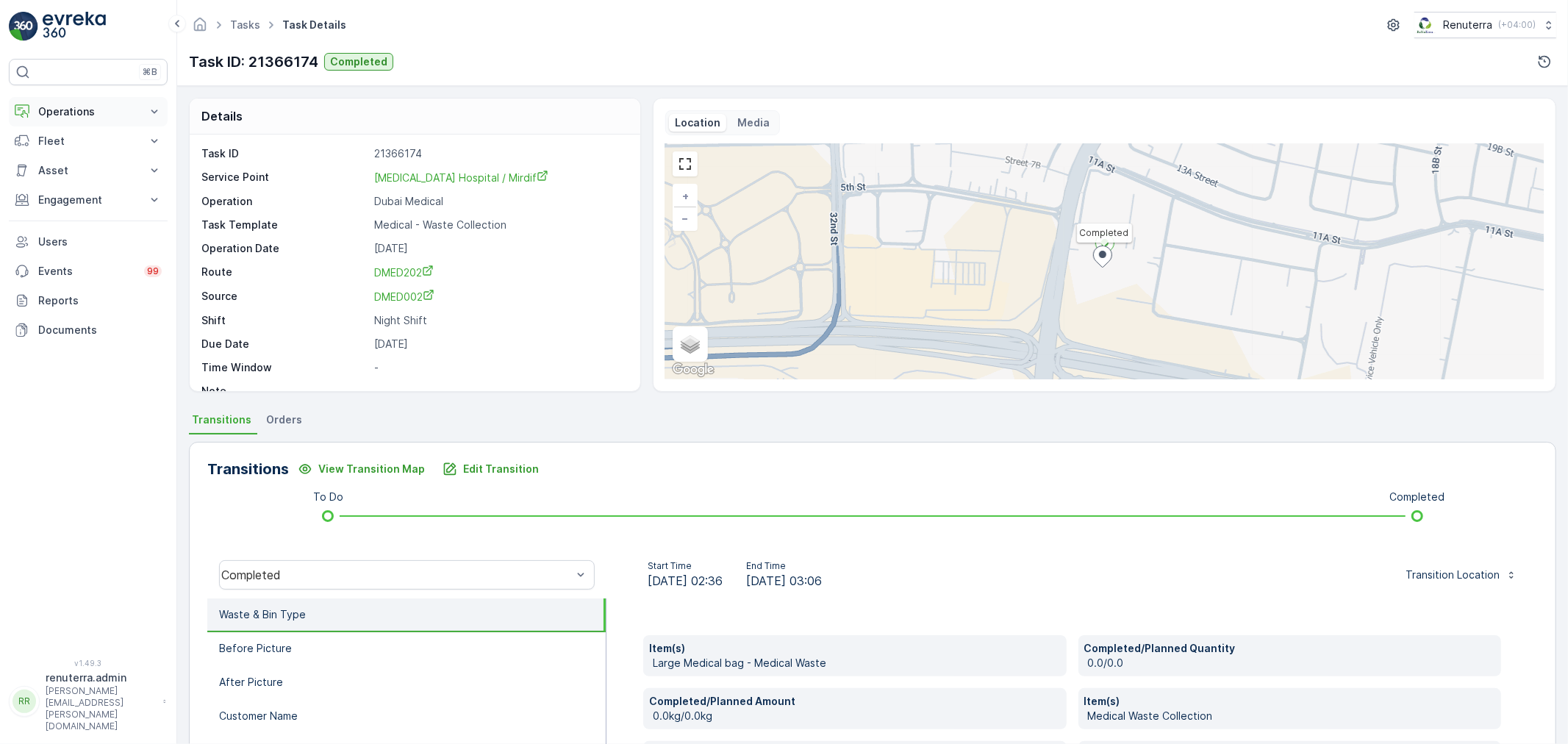
click at [65, 116] on p "Operations" at bounding box center [88, 112] width 100 height 15
